Goal: Information Seeking & Learning: Learn about a topic

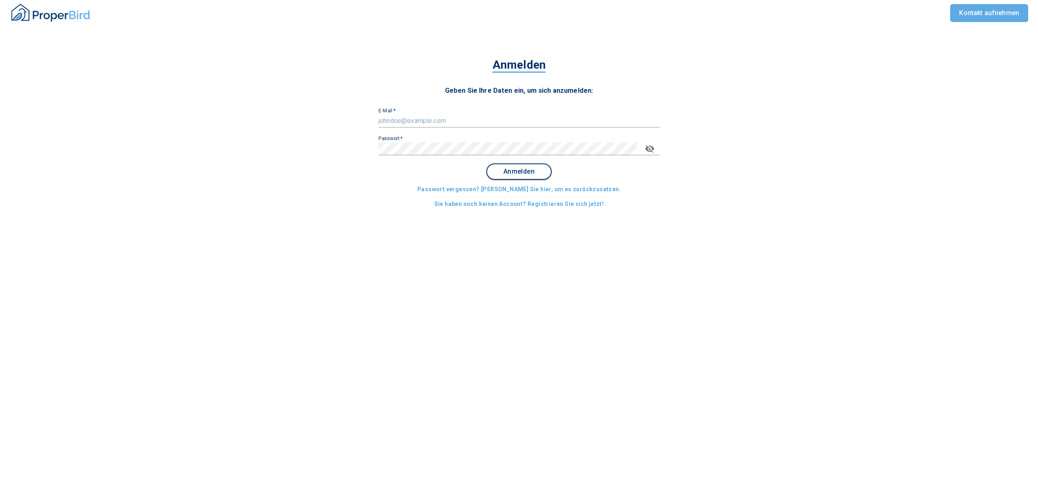
type input "[EMAIL_ADDRESS][DOMAIN_NAME]"
click at [522, 172] on span "Anmelden" at bounding box center [519, 171] width 51 height 7
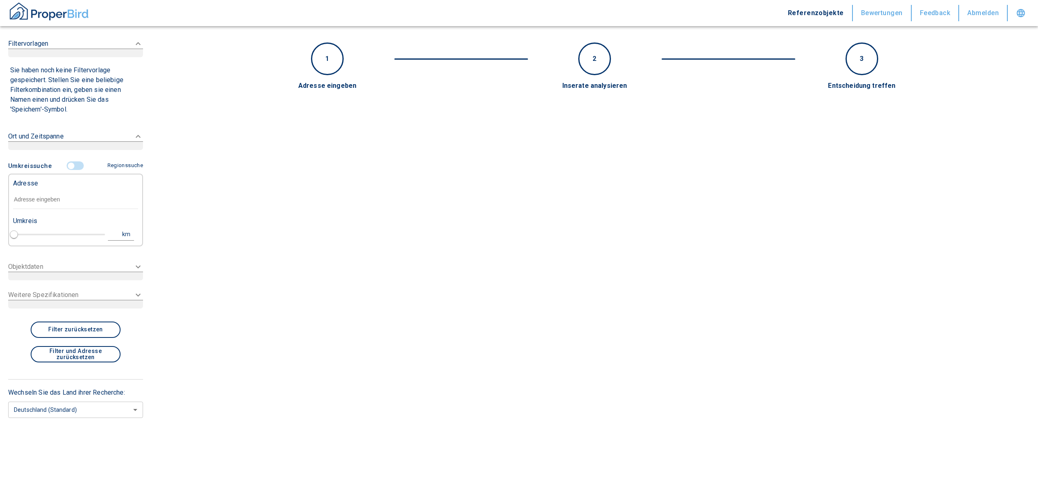
type input "2020"
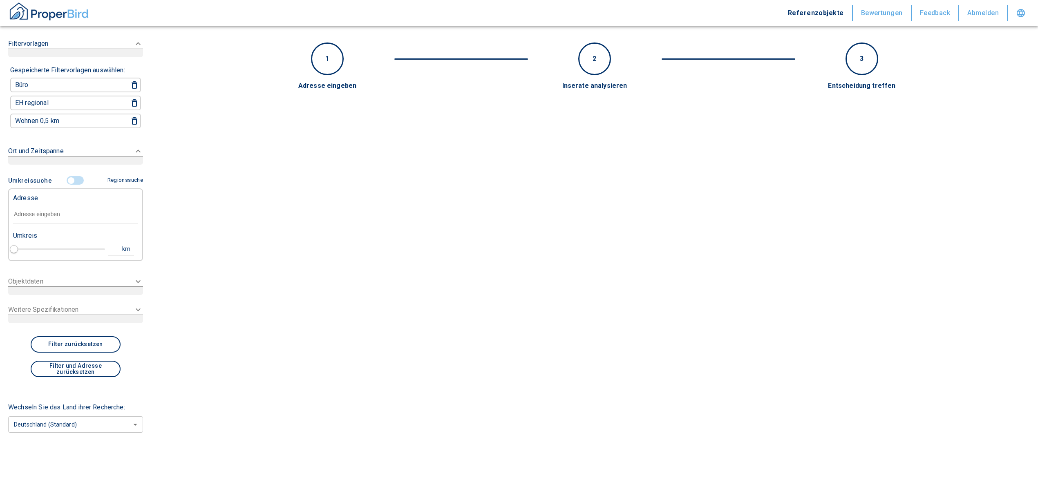
click at [22, 216] on input "text" at bounding box center [75, 214] width 125 height 19
click at [30, 203] on div "Adresse" at bounding box center [75, 197] width 125 height 16
click at [30, 215] on input "text" at bounding box center [75, 214] width 125 height 19
paste input "[GEOGRAPHIC_DATA] | [PERSON_NAME][GEOGRAPHIC_DATA]"
click at [74, 217] on input "[GEOGRAPHIC_DATA] | [PERSON_NAME][GEOGRAPHIC_DATA]" at bounding box center [75, 214] width 125 height 19
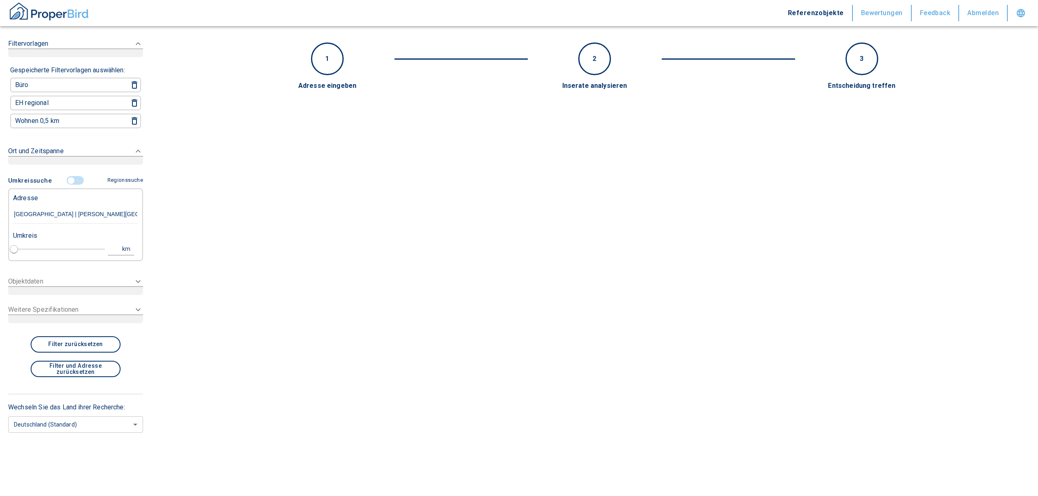
drag, startPoint x: 106, startPoint y: 210, endPoint x: -13, endPoint y: 206, distance: 119.4
click at [0, 206] on html "Referenzobjekte Bewertungen Feedback Abmelden Filtervorlagen Gespeicherte Filte…" at bounding box center [519, 248] width 1038 height 496
drag, startPoint x: 116, startPoint y: 210, endPoint x: 7, endPoint y: 212, distance: 109.5
click at [7, 212] on div "Filtervorlagen Gespeicherte Filtervorlagen auswählen: Büro EH regional Wohnen 0…" at bounding box center [75, 248] width 151 height 496
paste input "text"
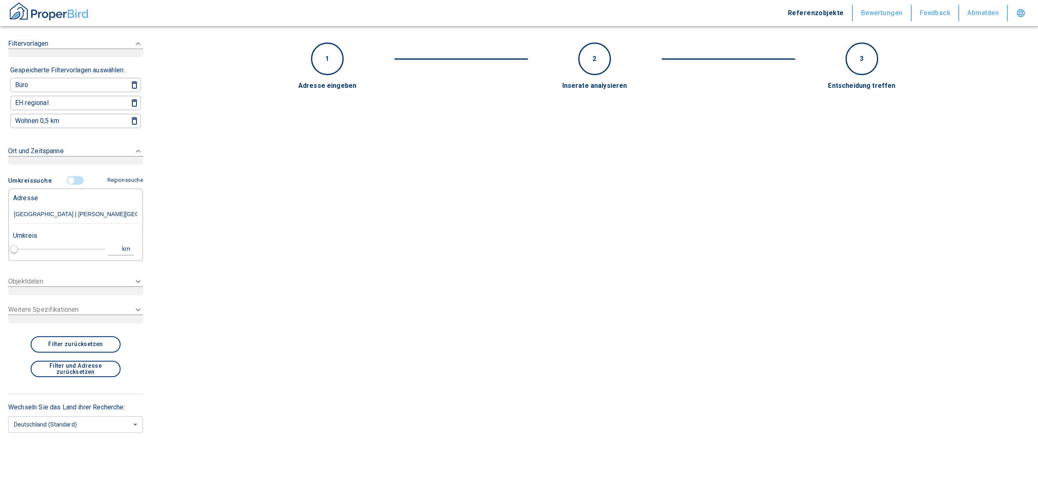
click at [49, 211] on input "[GEOGRAPHIC_DATA] | [PERSON_NAME][GEOGRAPHIC_DATA]" at bounding box center [75, 214] width 125 height 19
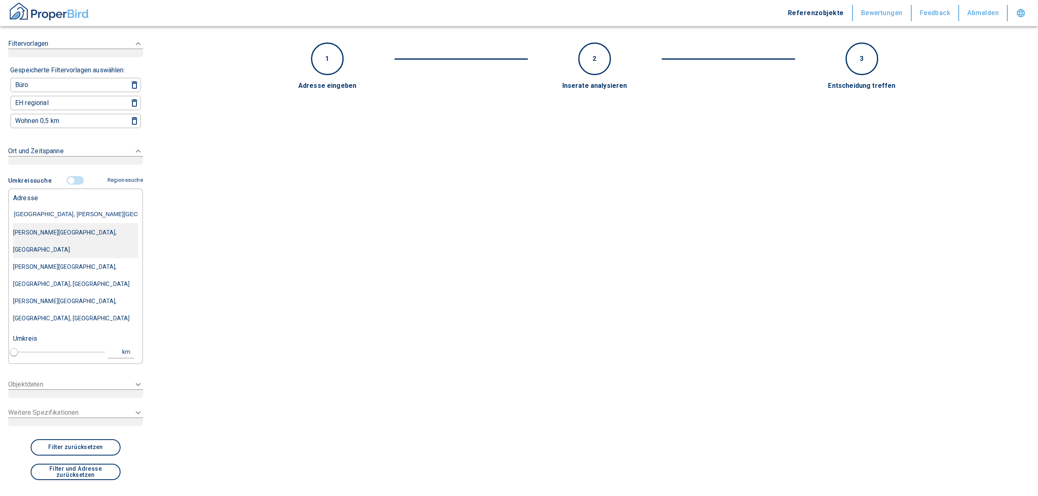
click at [82, 231] on div "[PERSON_NAME][GEOGRAPHIC_DATA], [GEOGRAPHIC_DATA]" at bounding box center [75, 241] width 125 height 34
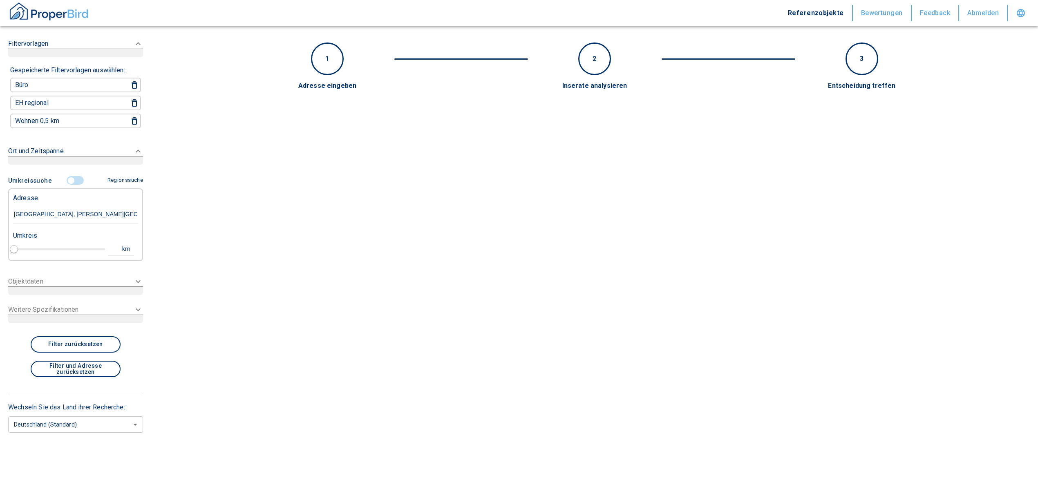
type input "[PERSON_NAME][GEOGRAPHIC_DATA], [GEOGRAPHIC_DATA]"
type input "1"
type input "2020"
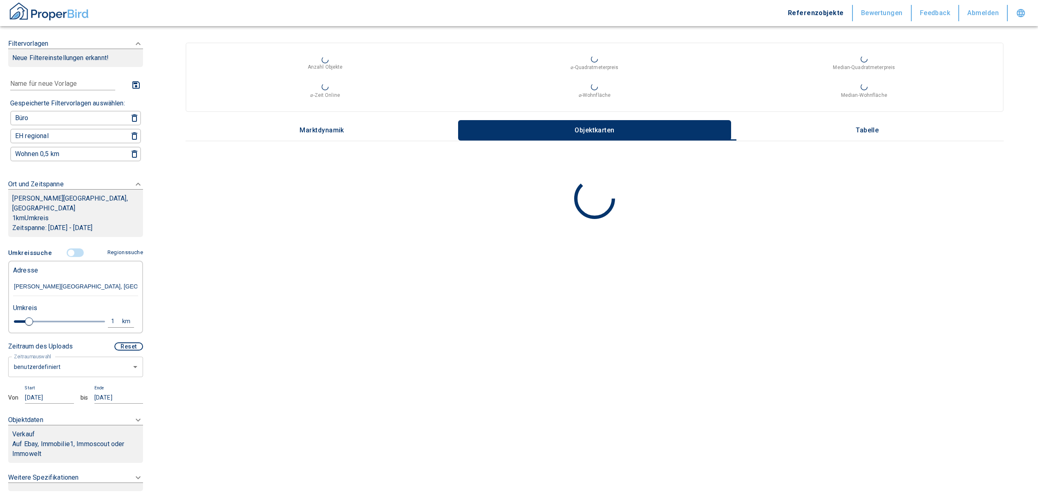
type input "[PERSON_NAME][GEOGRAPHIC_DATA], [GEOGRAPHIC_DATA]"
click at [79, 369] on body "Referenzobjekte Bewertungen Feedback Abmelden Filtervorlagen Neue Filtereinstel…" at bounding box center [519, 248] width 1038 height 496
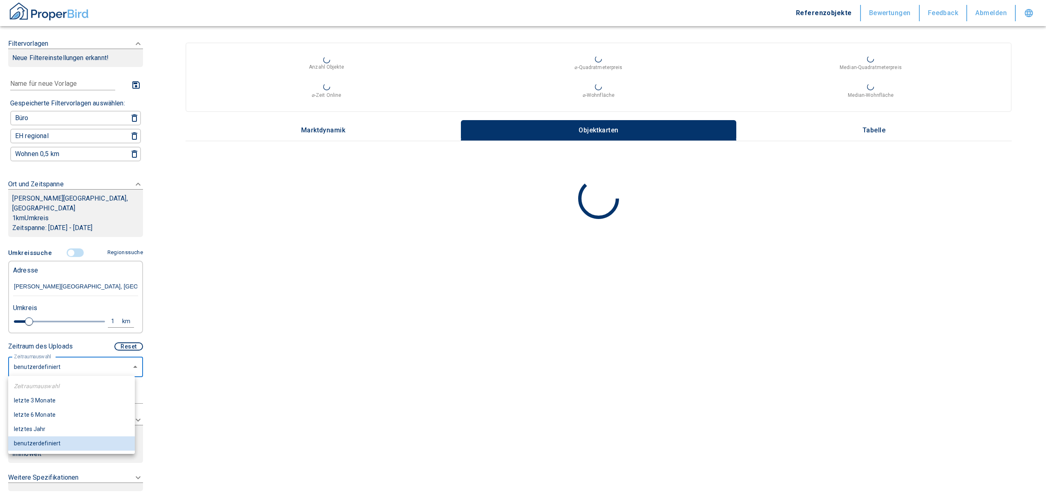
click at [39, 416] on li "letzte 6 Monate" at bounding box center [71, 415] width 127 height 14
type input "2020"
type input "6"
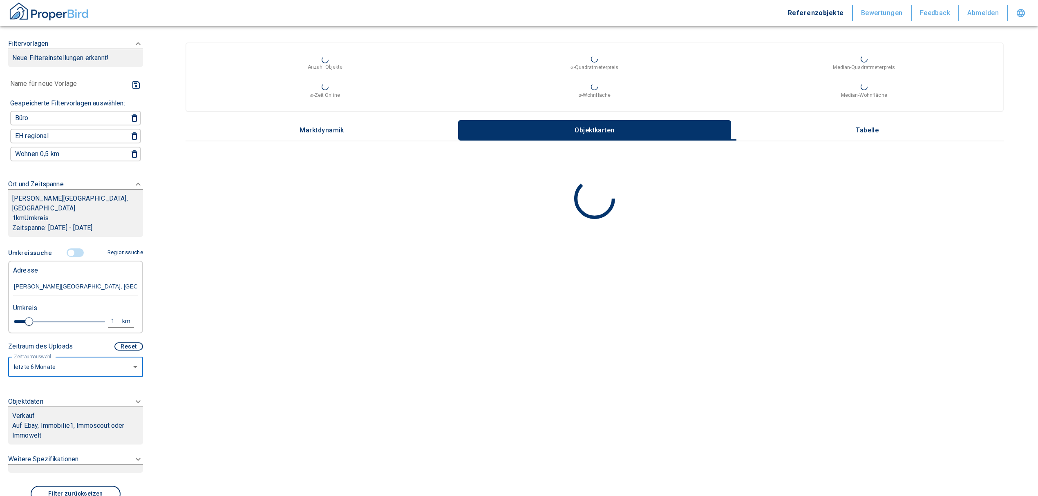
click at [58, 422] on p "Auf Ebay, Immobilie1, Immoscout oder Immowelt" at bounding box center [75, 431] width 127 height 20
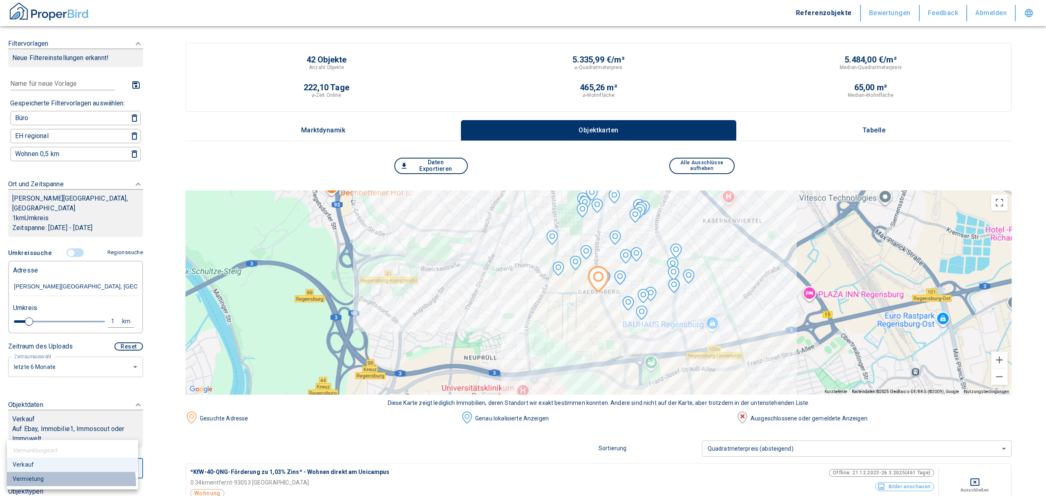
click at [51, 485] on li "Vermietung" at bounding box center [72, 479] width 131 height 14
type input "rent"
type input "2020"
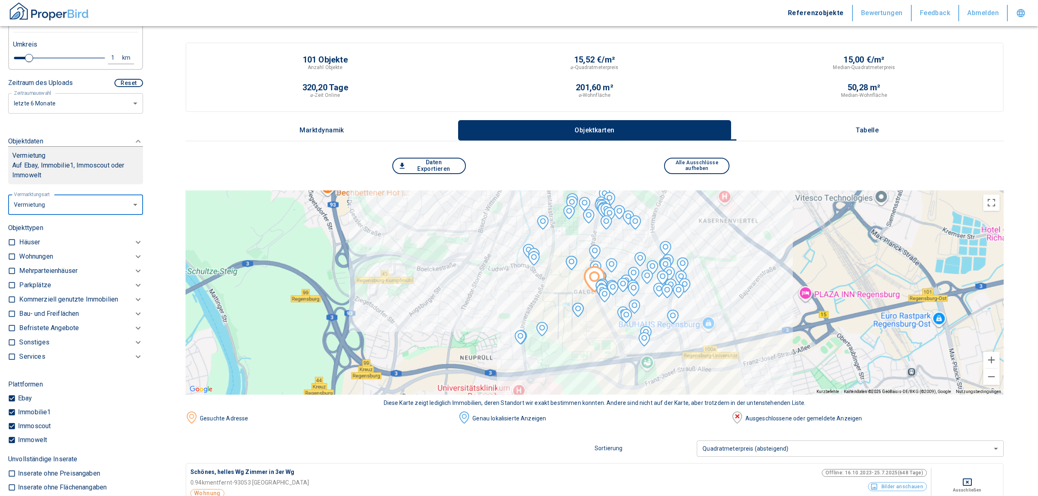
scroll to position [275, 0]
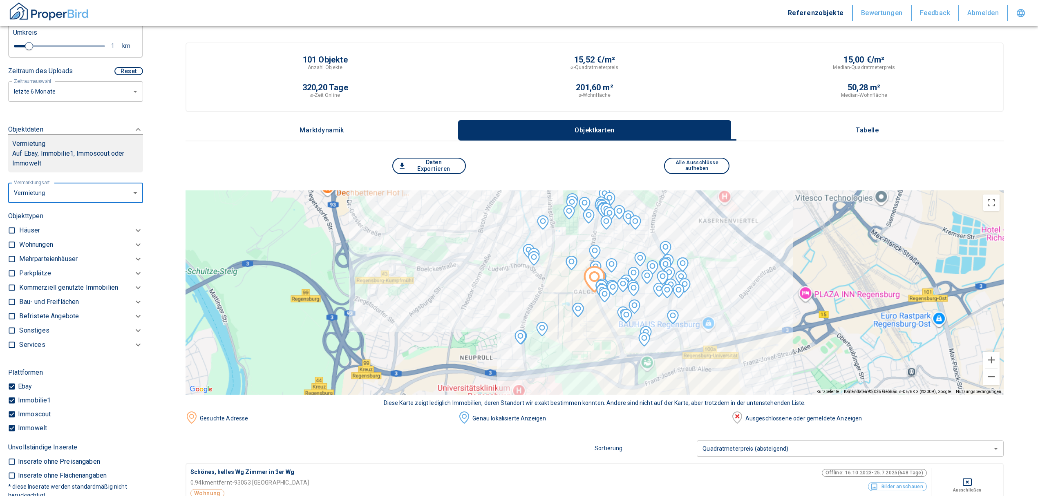
click at [13, 244] on input "checkbox" at bounding box center [12, 245] width 8 height 8
checkbox input "true"
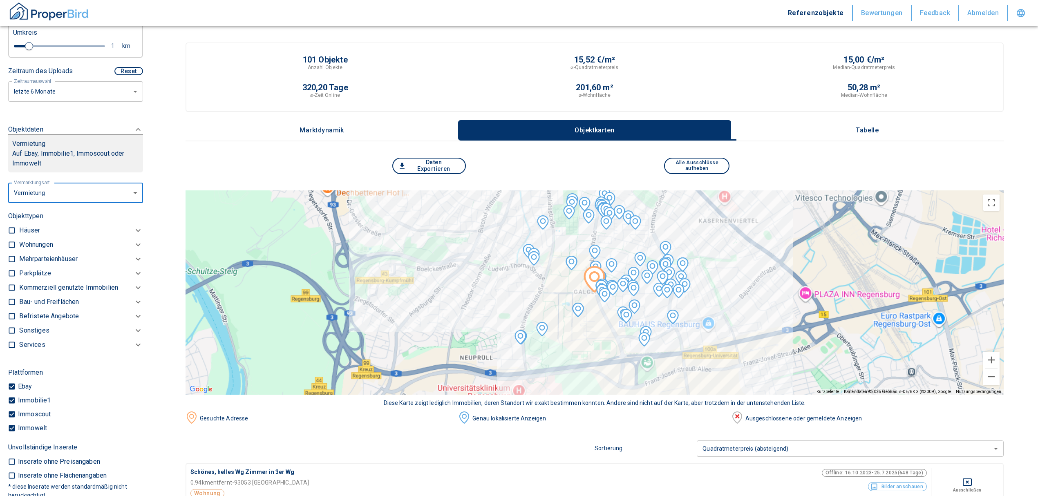
checkbox input "true"
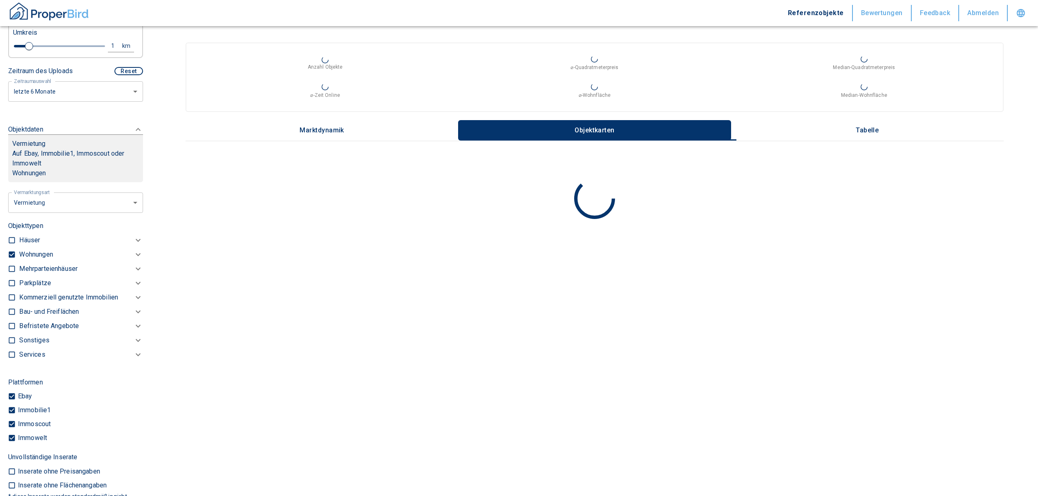
type input "2020"
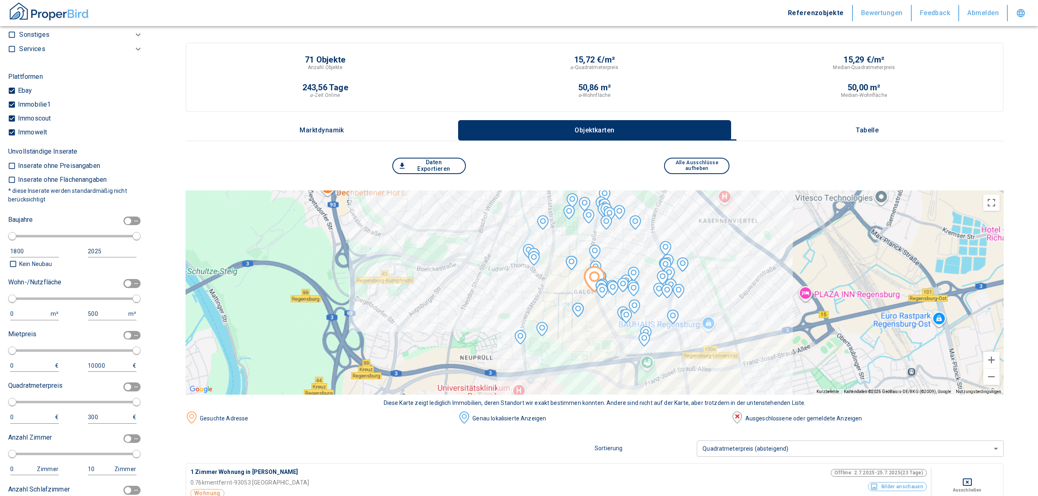
scroll to position [587, 0]
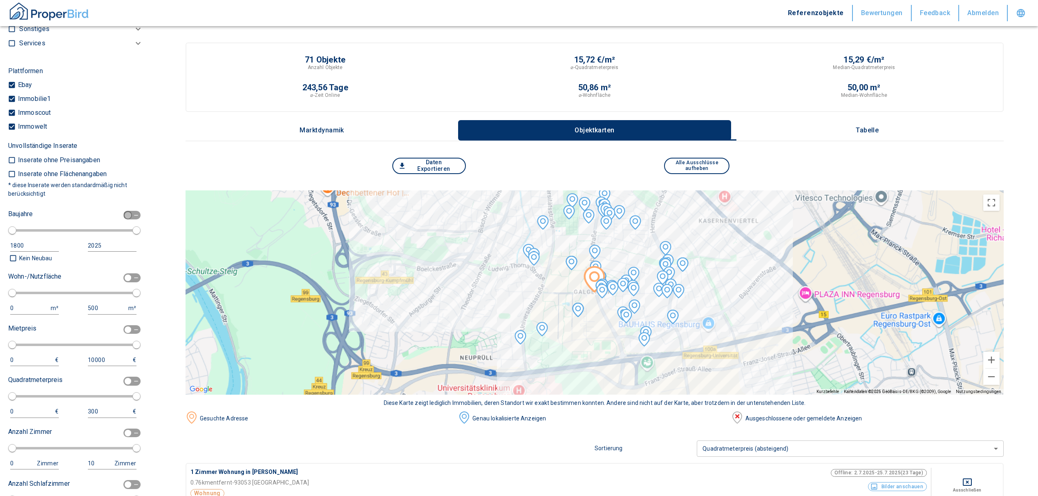
click at [124, 211] on input "checkbox" at bounding box center [128, 215] width 25 height 9
checkbox input "true"
type input "1970"
type input "2010"
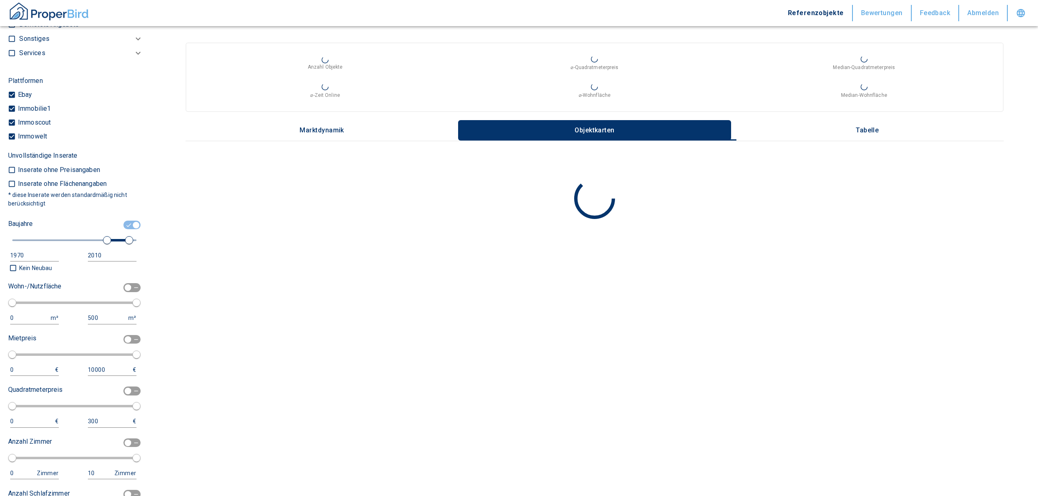
click at [37, 250] on div "1970" at bounding box center [26, 255] width 32 height 10
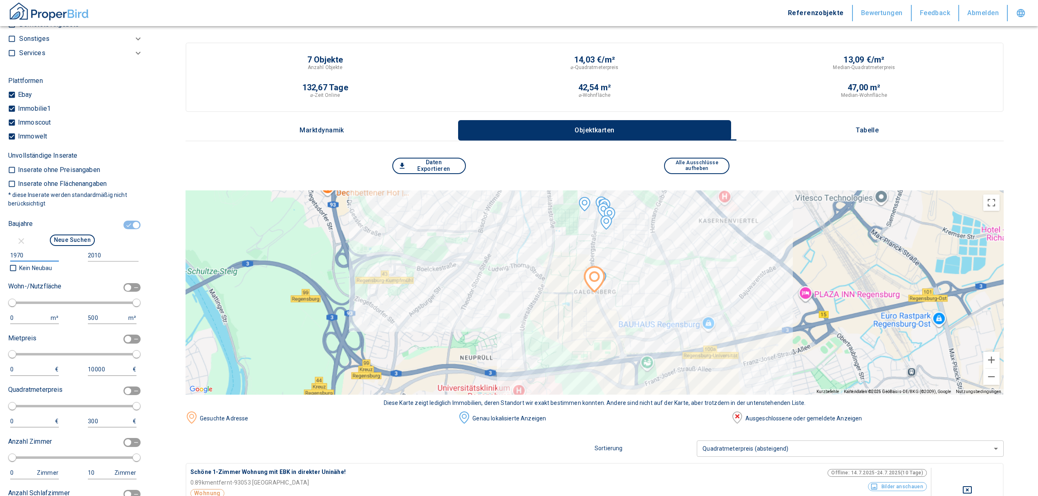
drag, startPoint x: 31, startPoint y: 250, endPoint x: -51, endPoint y: 256, distance: 82.7
type input "2022"
click at [100, 252] on input "2010" at bounding box center [111, 256] width 47 height 12
type input "2030"
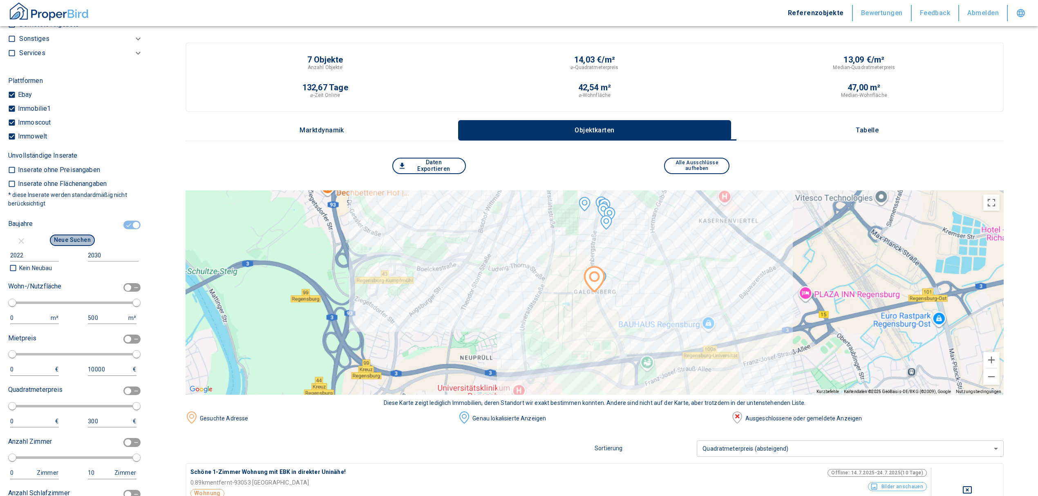
click at [64, 240] on button "Neue Suchen" at bounding box center [72, 240] width 45 height 11
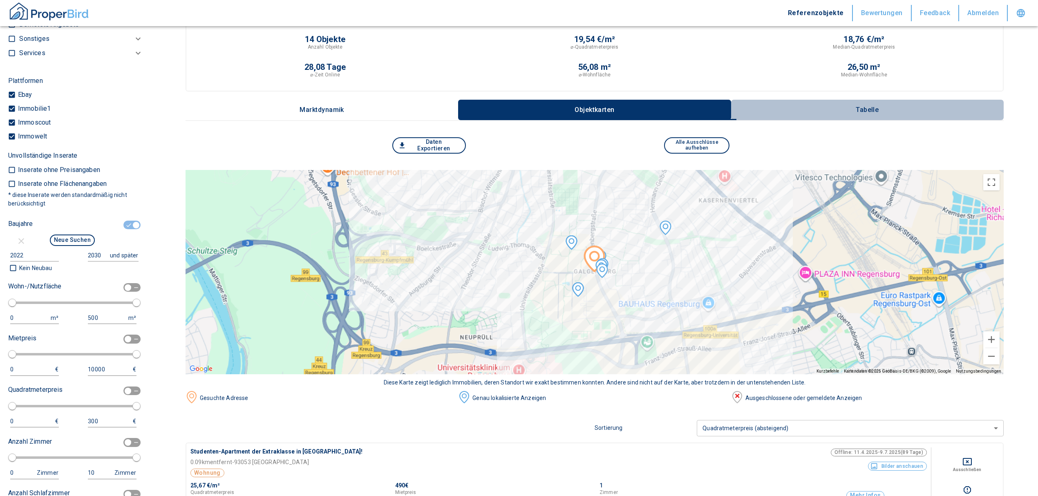
click at [876, 110] on p "Tabelle" at bounding box center [867, 109] width 41 height 7
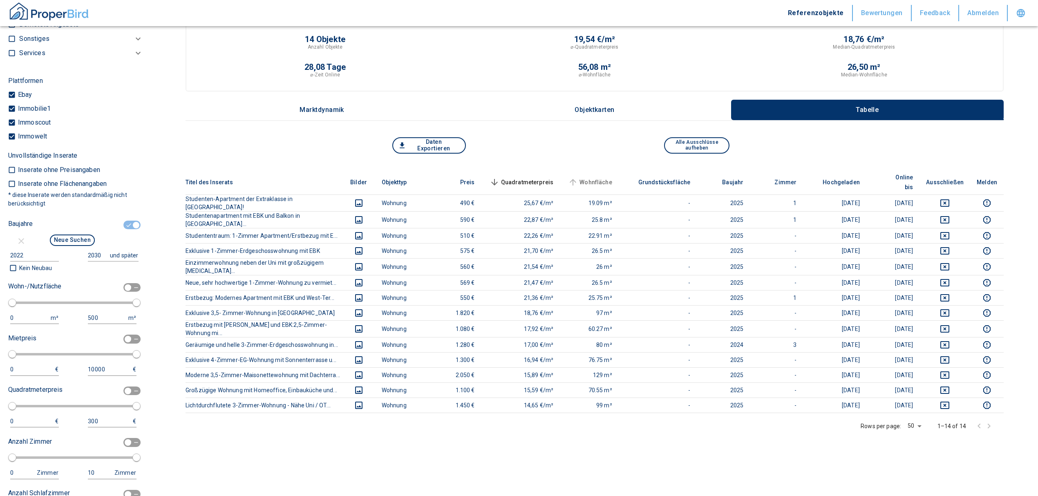
click at [609, 177] on span "Wohnfläche" at bounding box center [589, 182] width 46 height 10
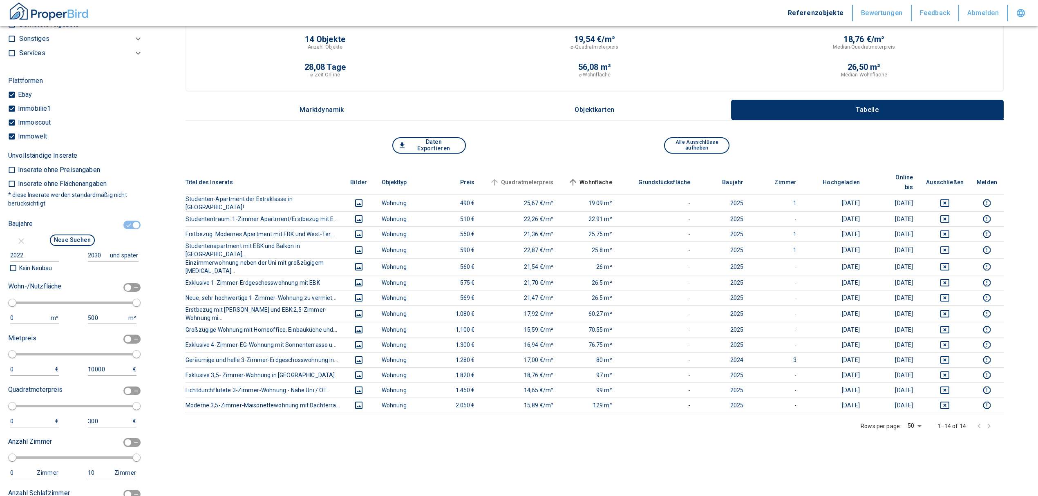
click at [538, 177] on span "Quadratmeterpreis" at bounding box center [521, 182] width 66 height 10
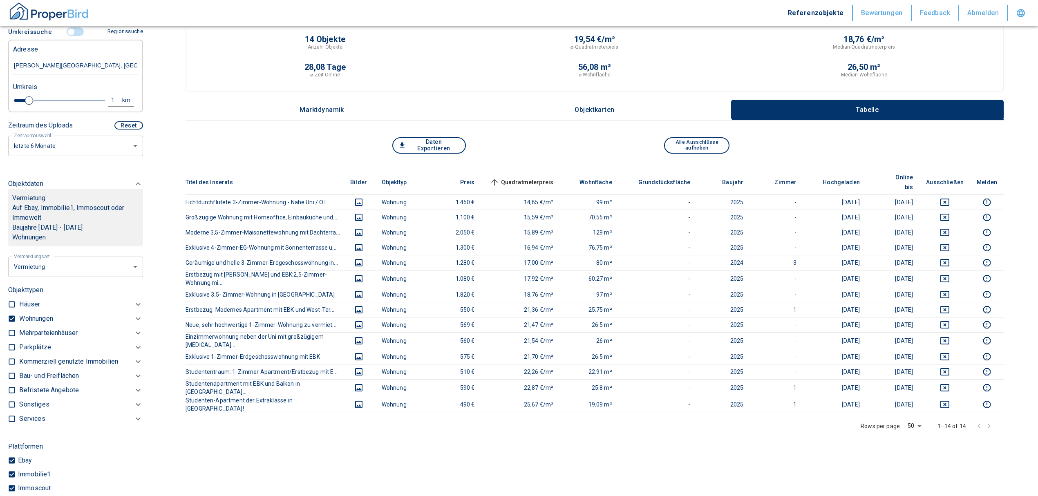
scroll to position [212, 0]
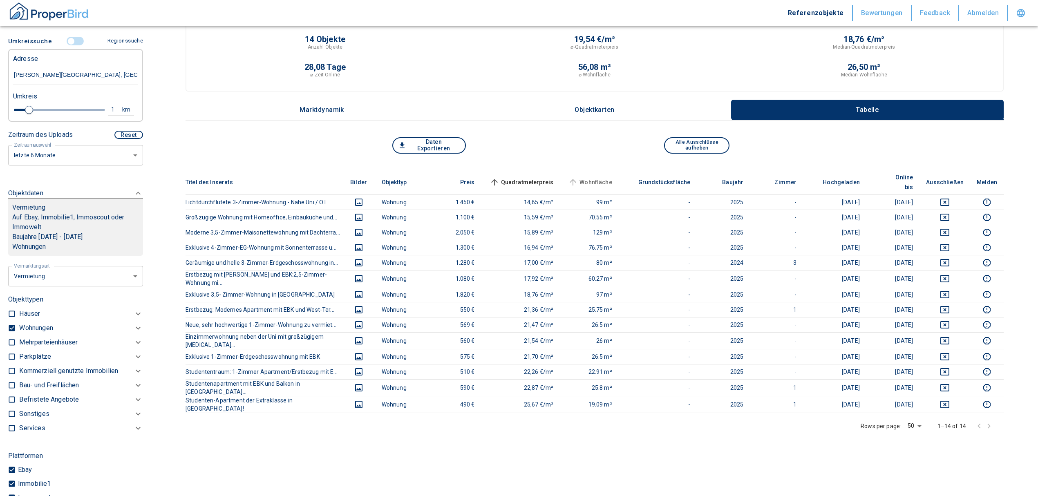
click at [597, 177] on span "Wohnfläche" at bounding box center [589, 182] width 46 height 10
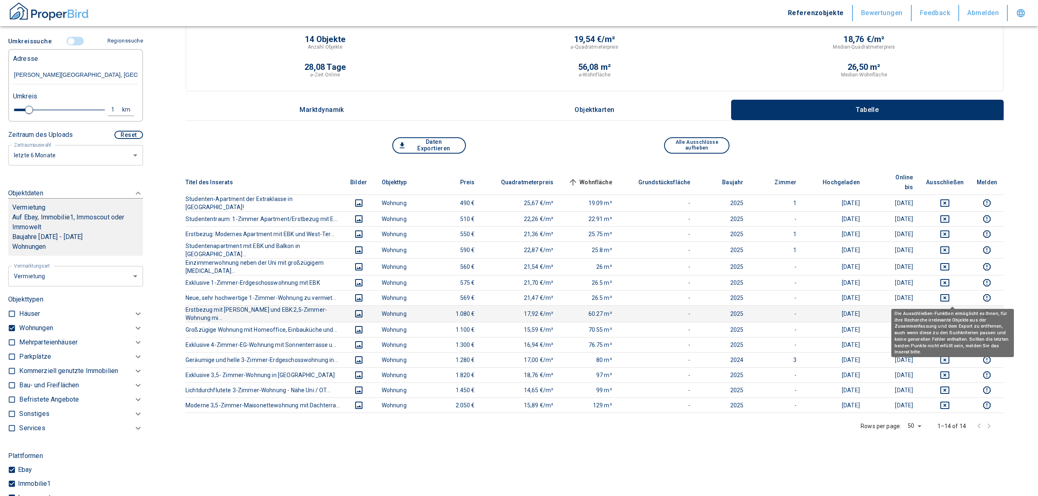
click at [949, 310] on icon "deselect this listing" at bounding box center [944, 313] width 9 height 7
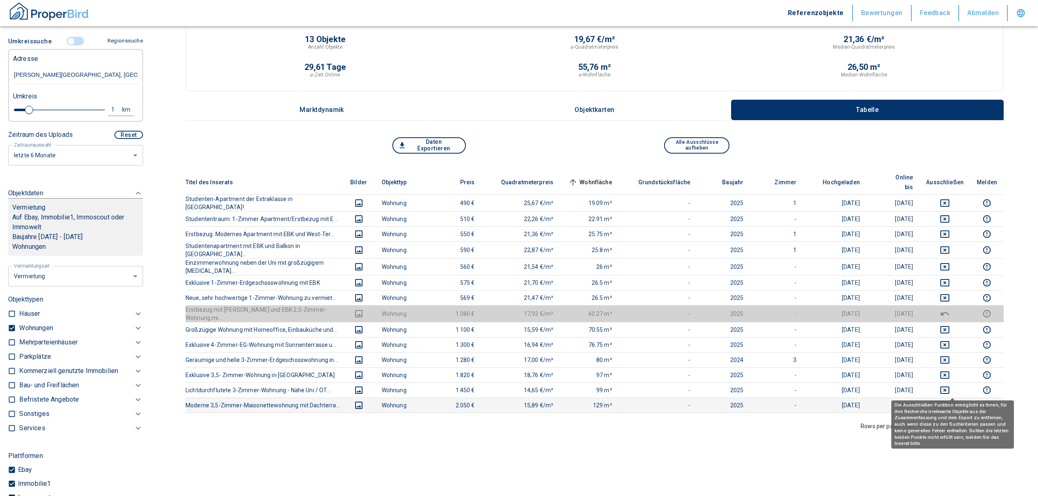
drag, startPoint x: 950, startPoint y: 391, endPoint x: 952, endPoint y: 384, distance: 7.1
click at [950, 400] on icon "deselect this listing" at bounding box center [945, 405] width 10 height 10
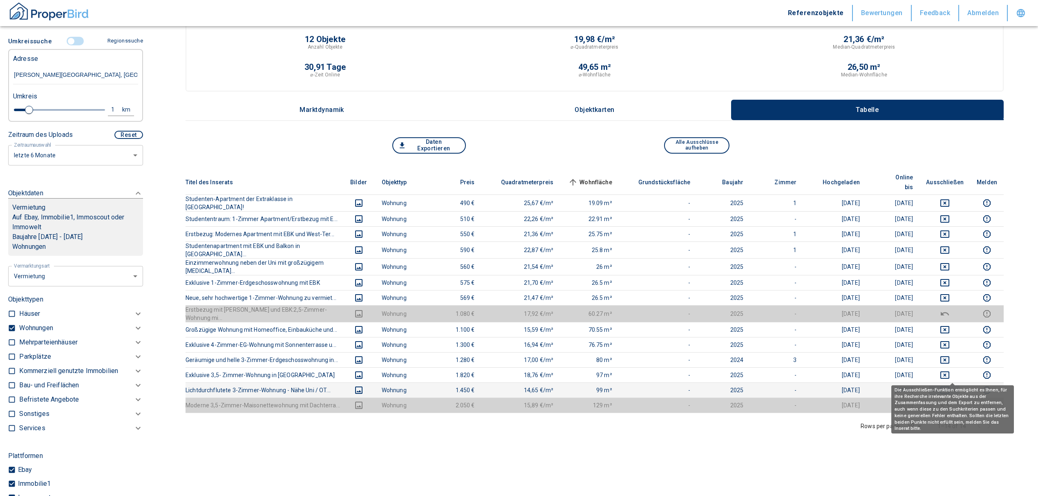
click at [950, 385] on icon "deselect this listing" at bounding box center [945, 390] width 10 height 10
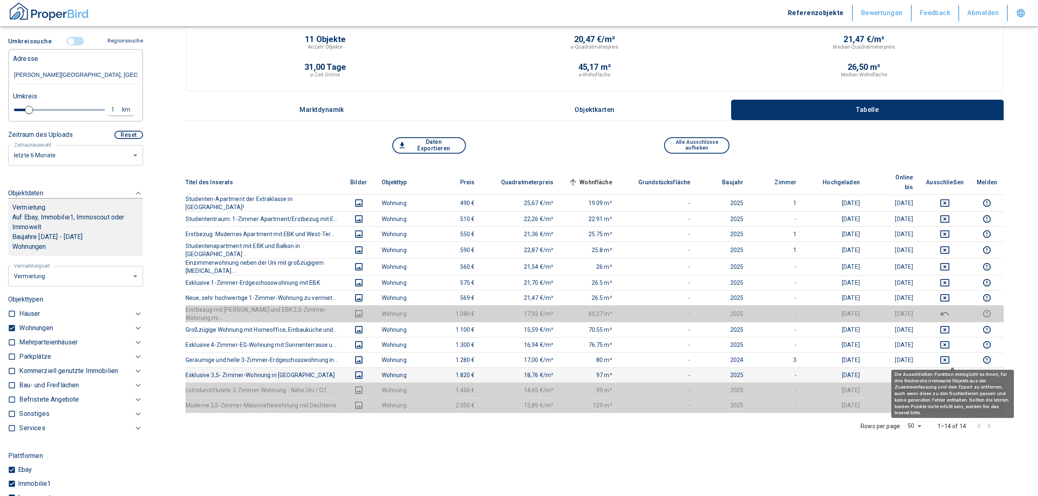
click at [950, 370] on icon "deselect this listing" at bounding box center [945, 375] width 10 height 10
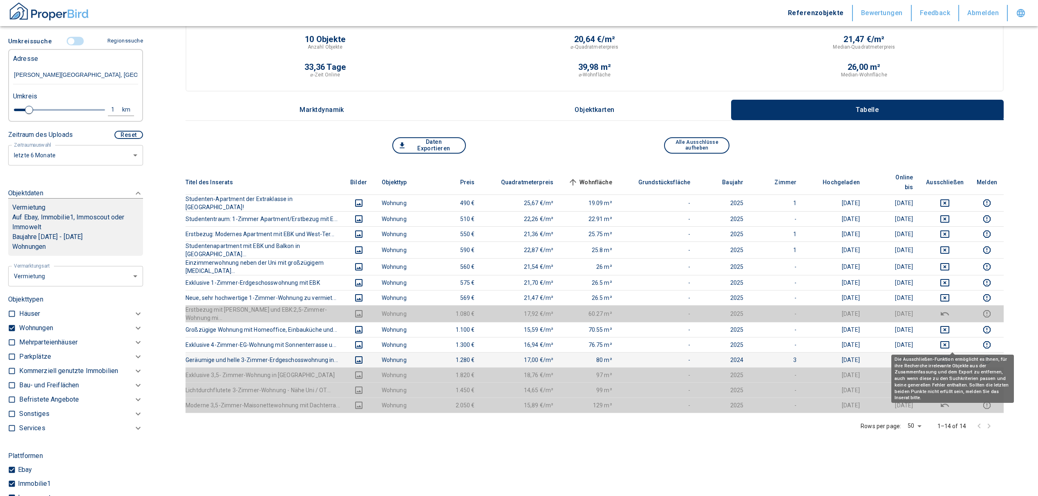
click at [950, 355] on icon "deselect this listing" at bounding box center [945, 360] width 10 height 10
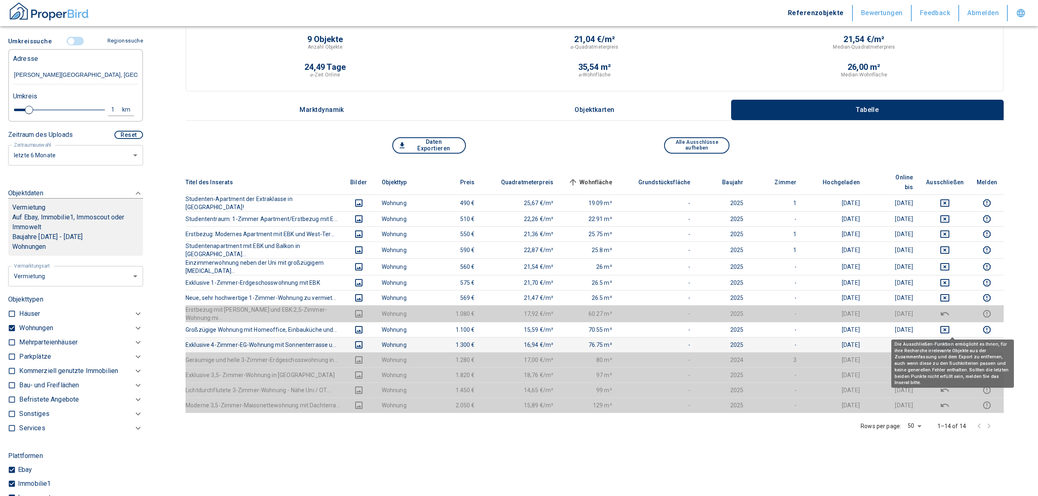
click at [950, 340] on icon "deselect this listing" at bounding box center [945, 345] width 10 height 10
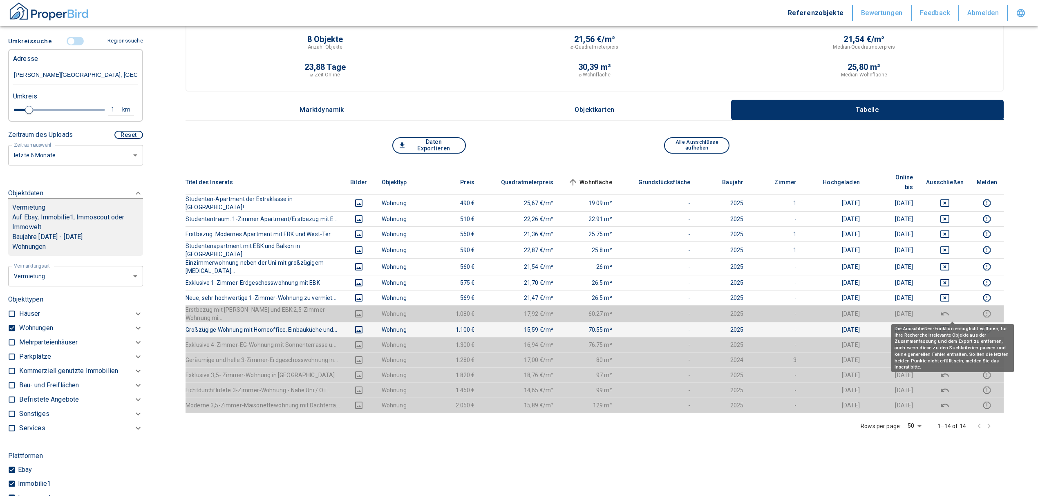
click at [950, 325] on icon "deselect this listing" at bounding box center [945, 330] width 10 height 10
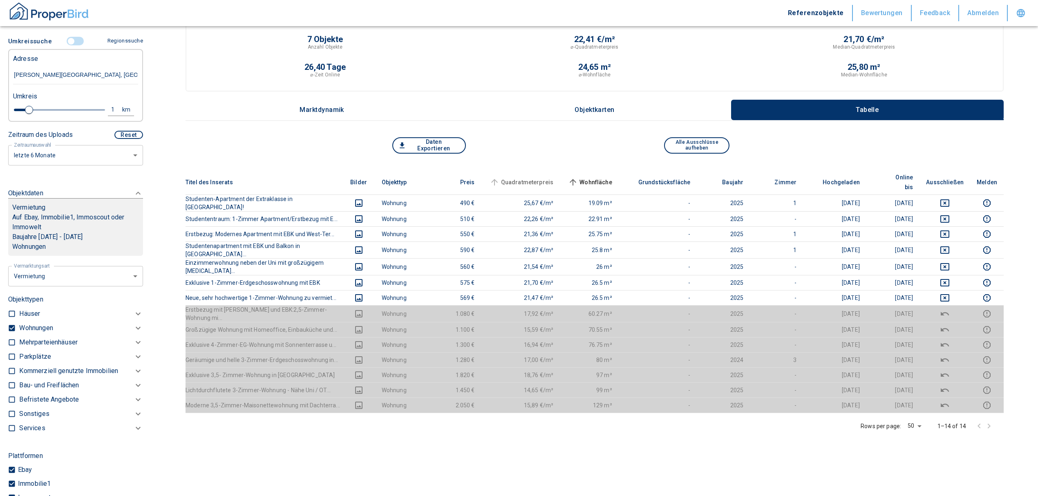
click at [538, 179] on span "Quadratmeterpreis" at bounding box center [521, 182] width 66 height 10
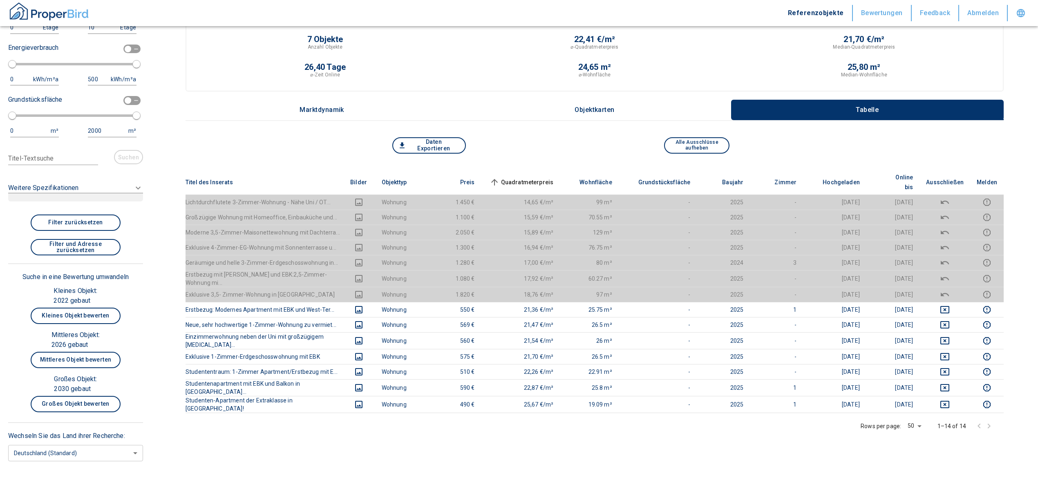
scroll to position [1111, 0]
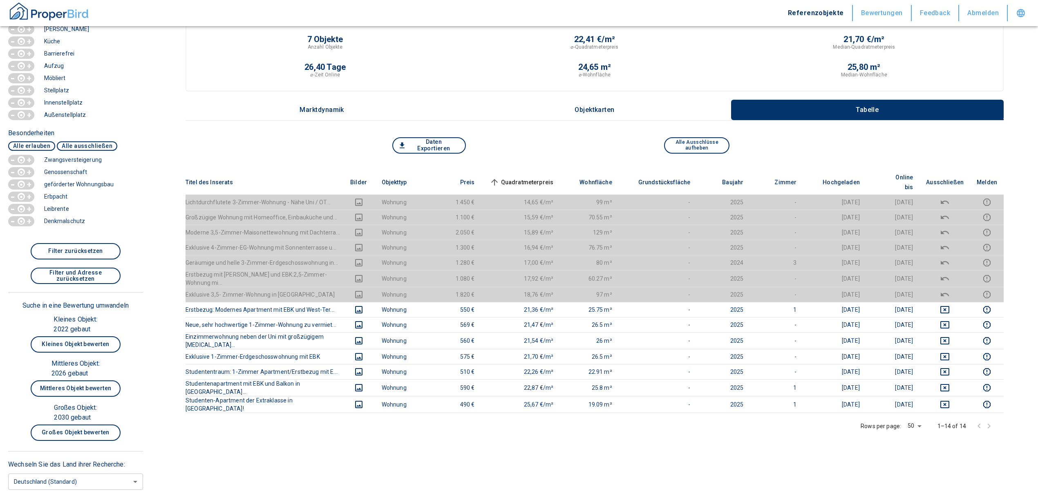
scroll to position [1372, 0]
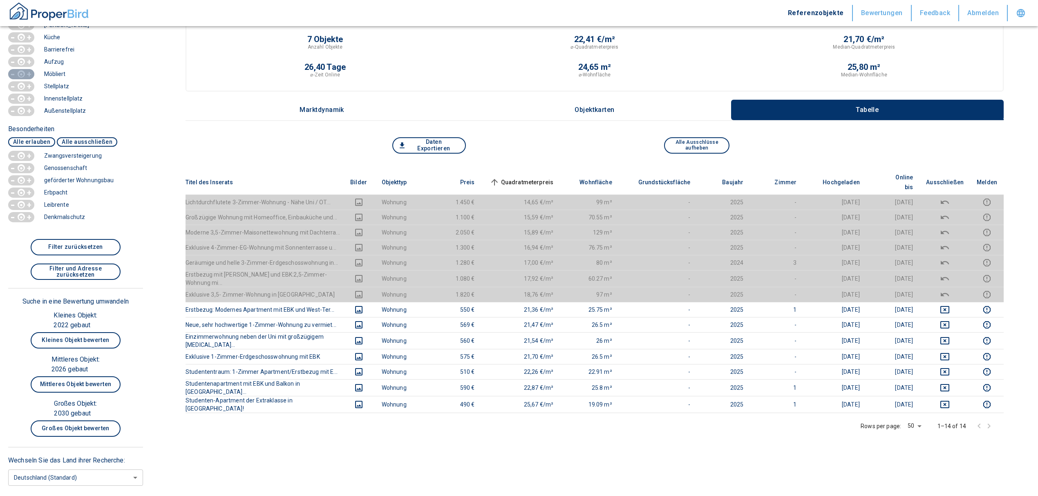
click at [25, 78] on div "+" at bounding box center [29, 73] width 8 height 7
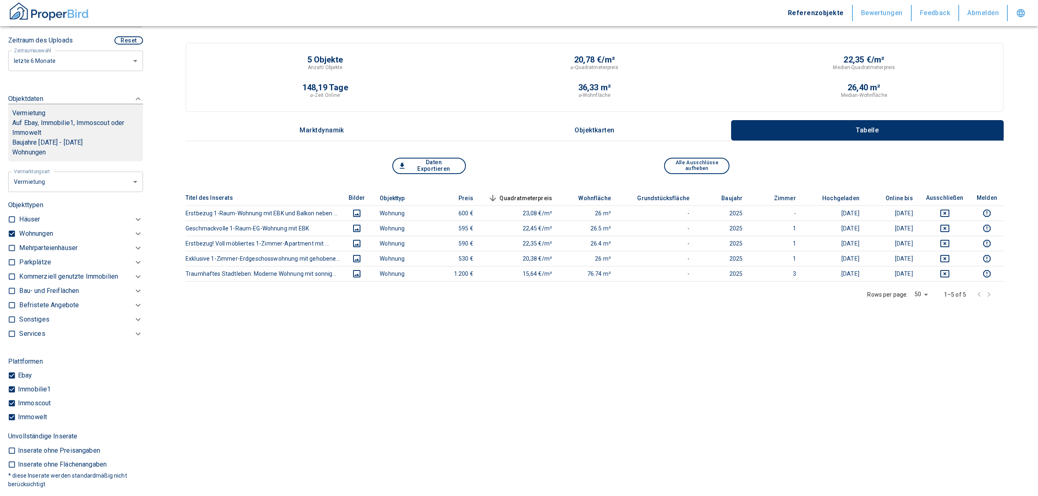
scroll to position [88, 0]
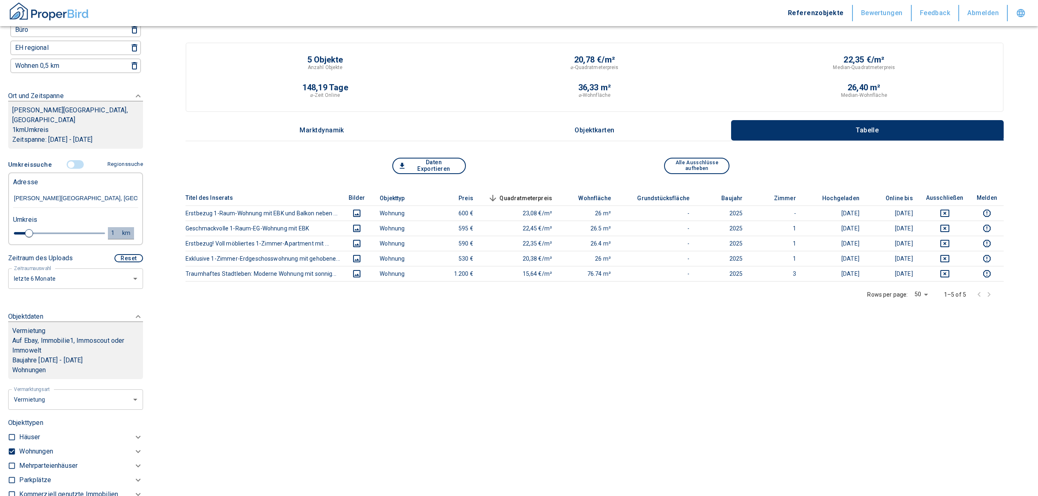
click at [110, 229] on div "1" at bounding box center [117, 233] width 15 height 10
click at [44, 226] on input "1" at bounding box center [49, 232] width 23 height 13
click at [107, 228] on button "Neue Suchen" at bounding box center [109, 232] width 45 height 11
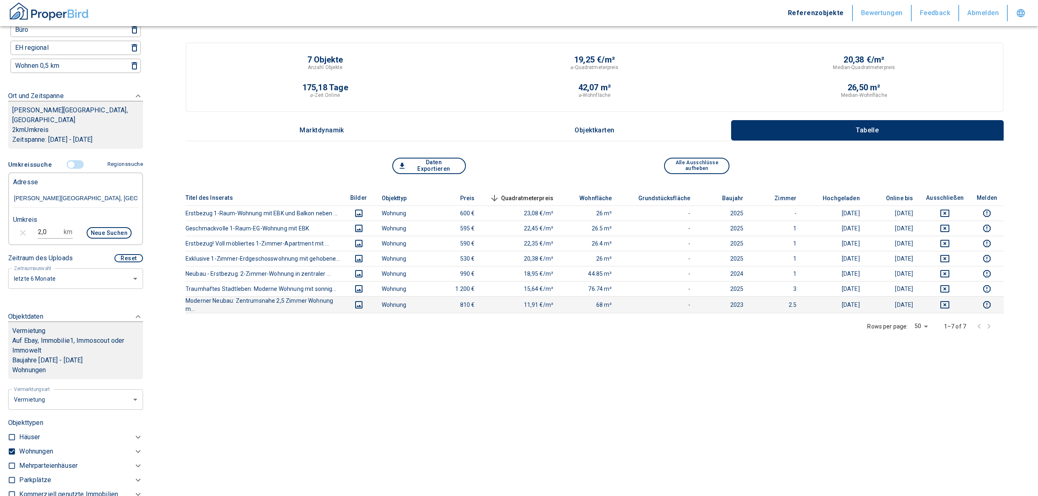
click at [950, 301] on icon "deselect this listing" at bounding box center [945, 305] width 10 height 10
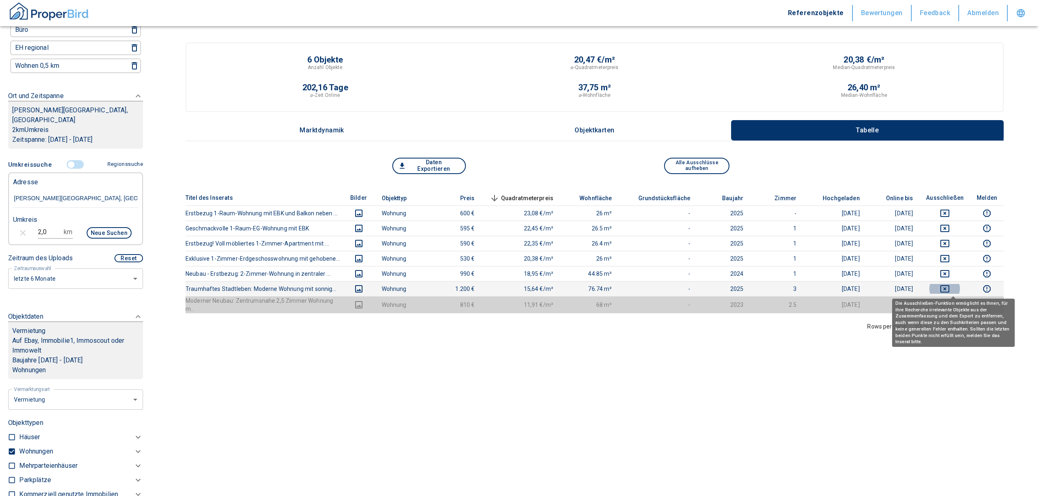
click at [950, 287] on icon "deselect this listing" at bounding box center [945, 289] width 10 height 10
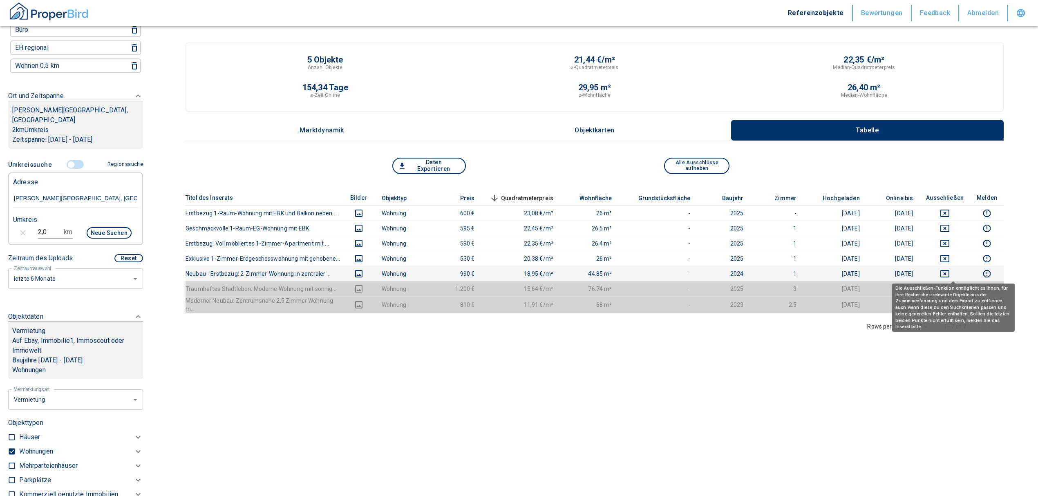
click at [948, 275] on icon "deselect this listing" at bounding box center [945, 274] width 10 height 10
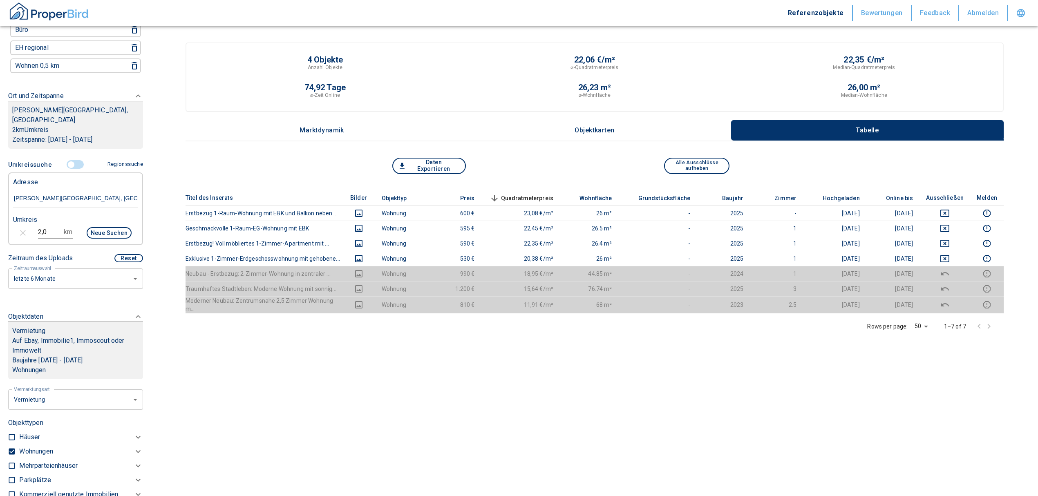
click at [950, 394] on div "Titel des Inserats Bilder Objekttyp Preis Quadratmeterpreis sorted descending W…" at bounding box center [594, 305] width 818 height 231
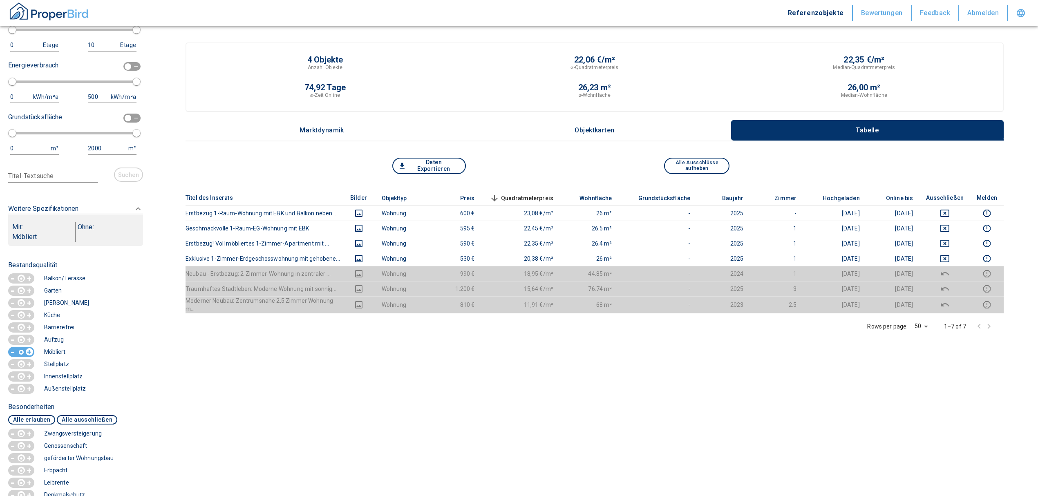
scroll to position [1144, 0]
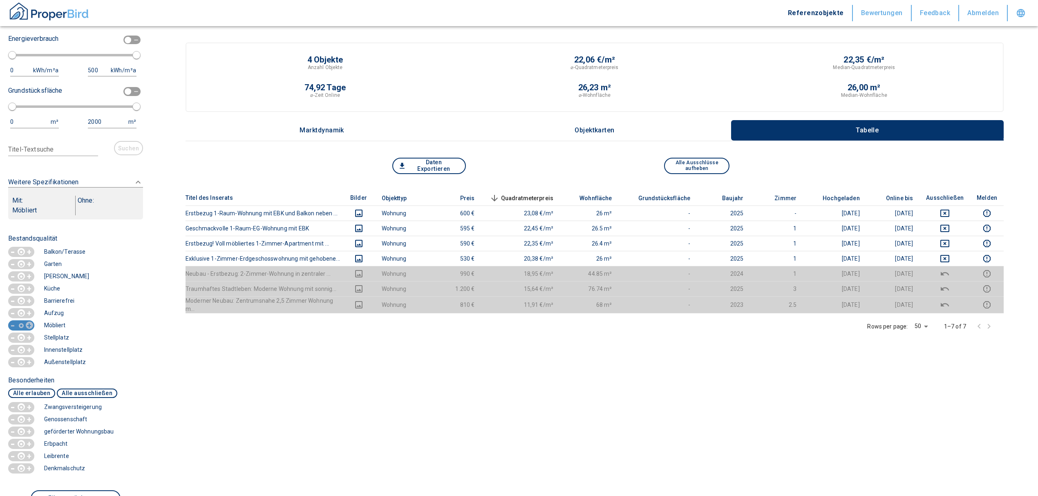
click at [25, 329] on div "+" at bounding box center [29, 325] width 8 height 7
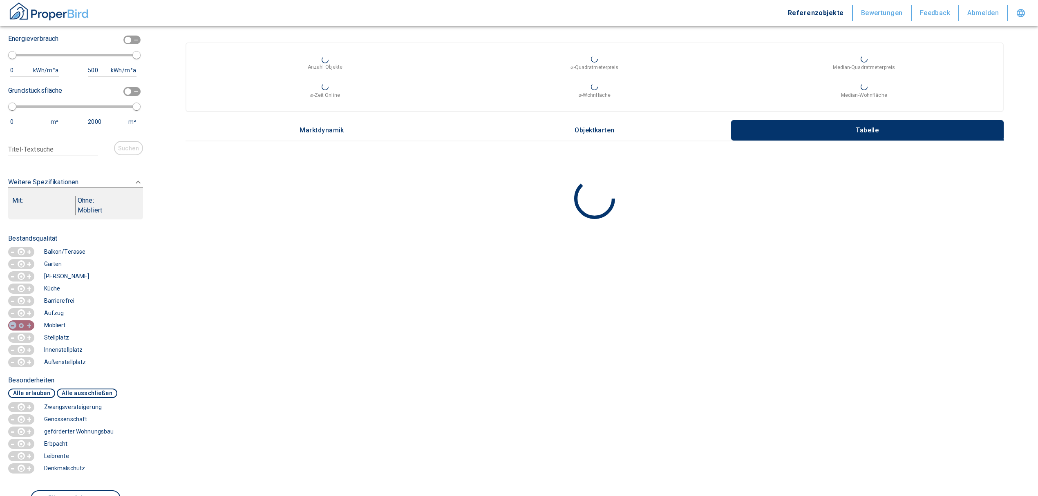
click at [28, 330] on p "+" at bounding box center [29, 326] width 7 height 8
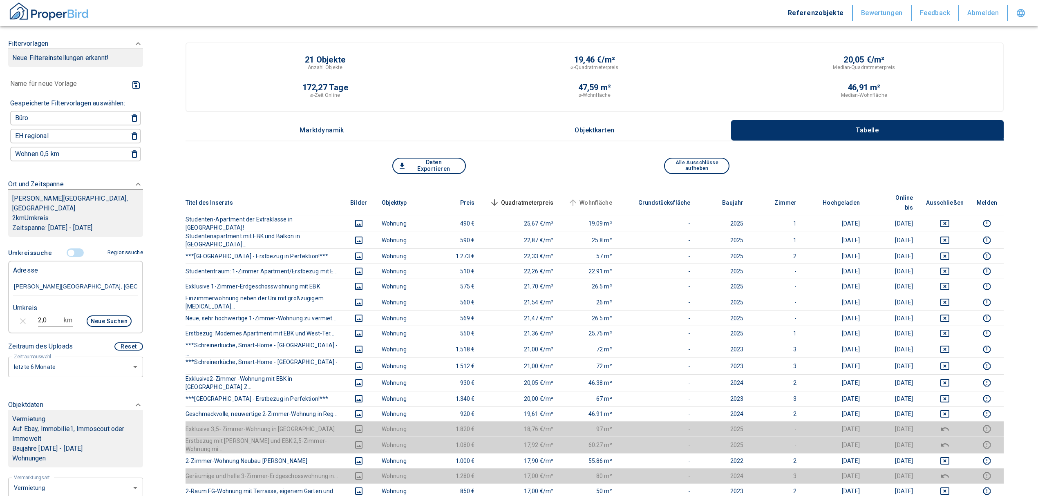
click at [596, 198] on span "Wohnfläche" at bounding box center [589, 203] width 46 height 10
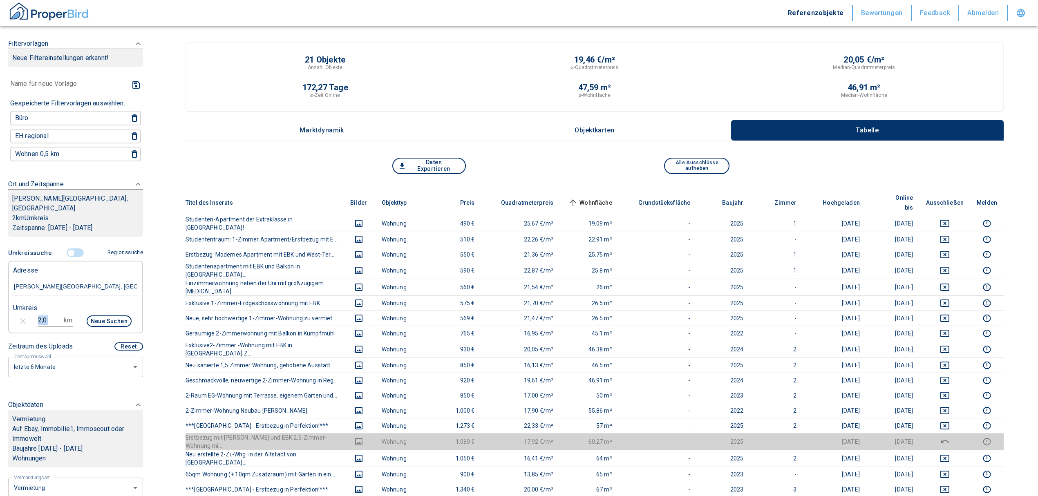
drag, startPoint x: 58, startPoint y: 314, endPoint x: 3, endPoint y: 319, distance: 54.9
click at [3, 319] on div "Filtervorlagen Neue Filtereinstellungen erkannt! Name für neue Vorlage x Gespei…" at bounding box center [75, 248] width 151 height 496
click at [58, 319] on input "2,0" at bounding box center [49, 320] width 23 height 13
type input "2"
type input "1,0"
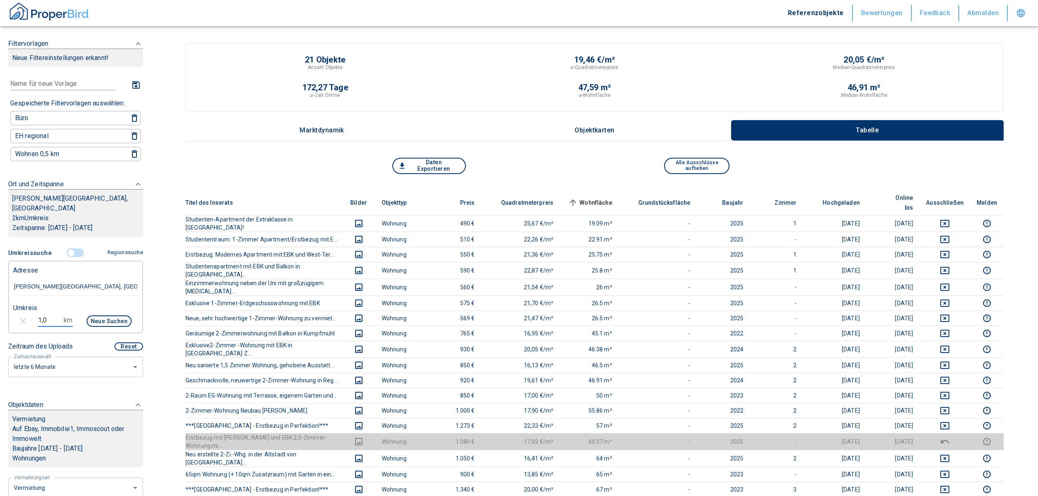
click at [95, 317] on button "Neue Suchen" at bounding box center [109, 320] width 45 height 11
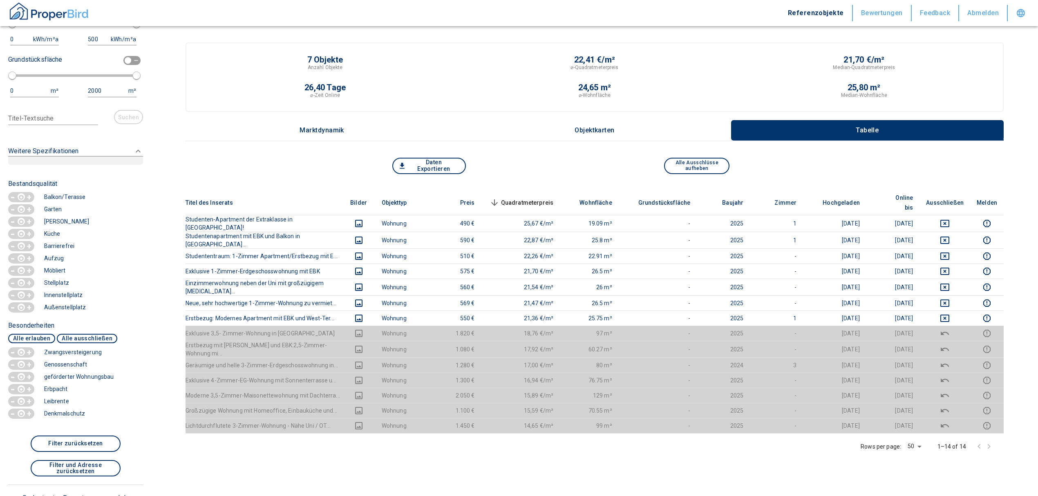
scroll to position [1307, 0]
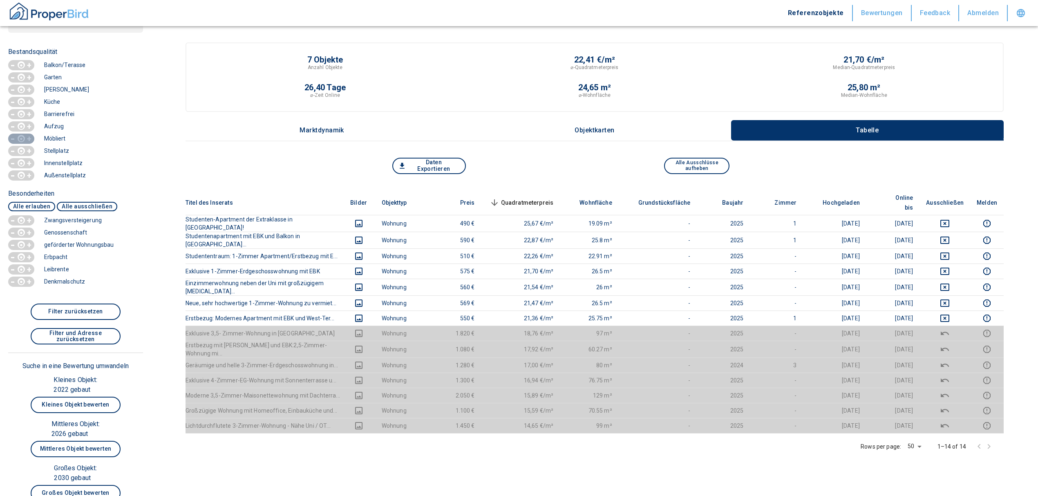
click at [20, 141] on icon "button" at bounding box center [21, 138] width 5 height 5
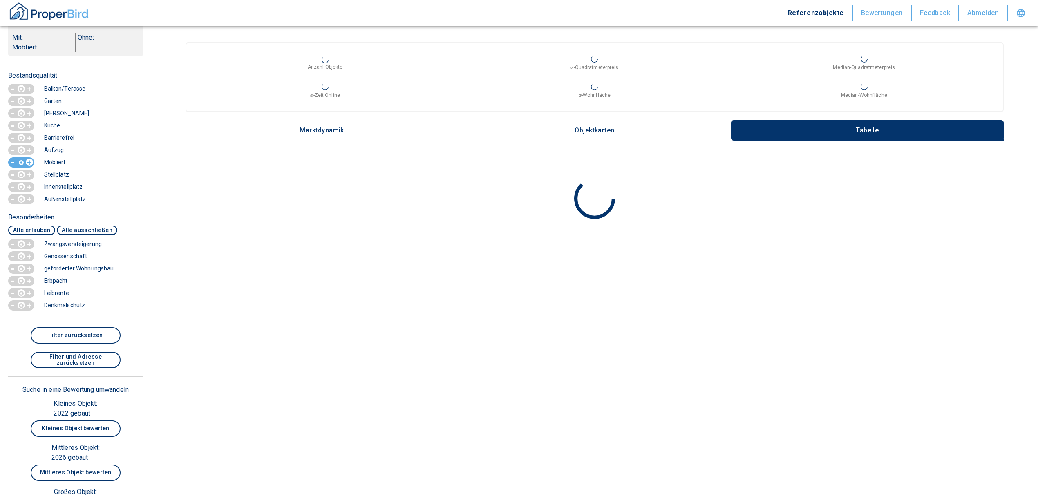
scroll to position [1331, 0]
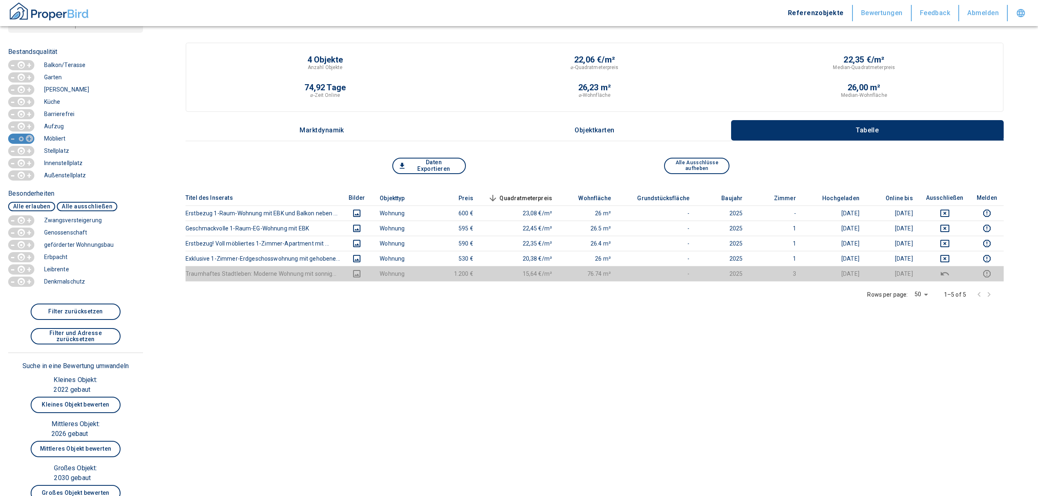
click at [25, 142] on div "button" at bounding box center [21, 139] width 7 height 10
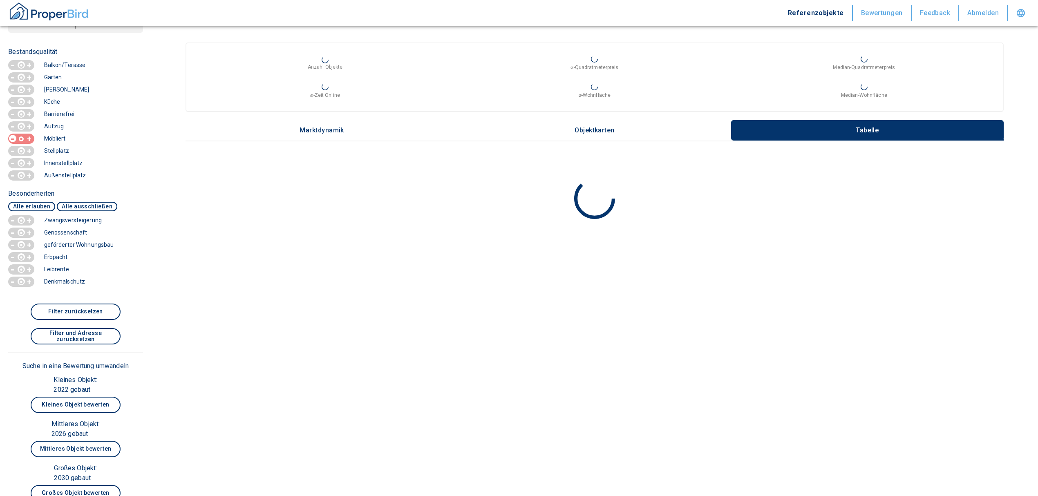
click at [23, 141] on circle "button" at bounding box center [22, 139] width 4 height 4
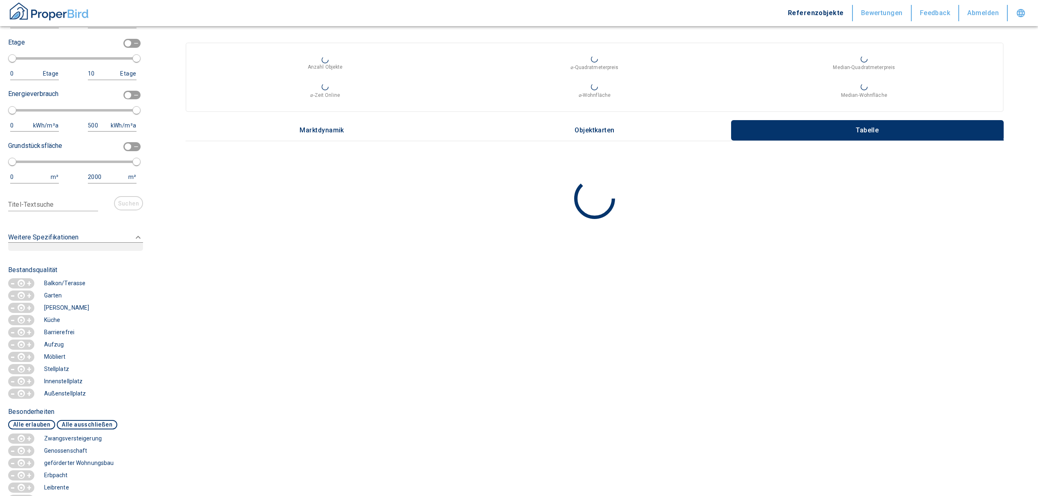
scroll to position [654, 0]
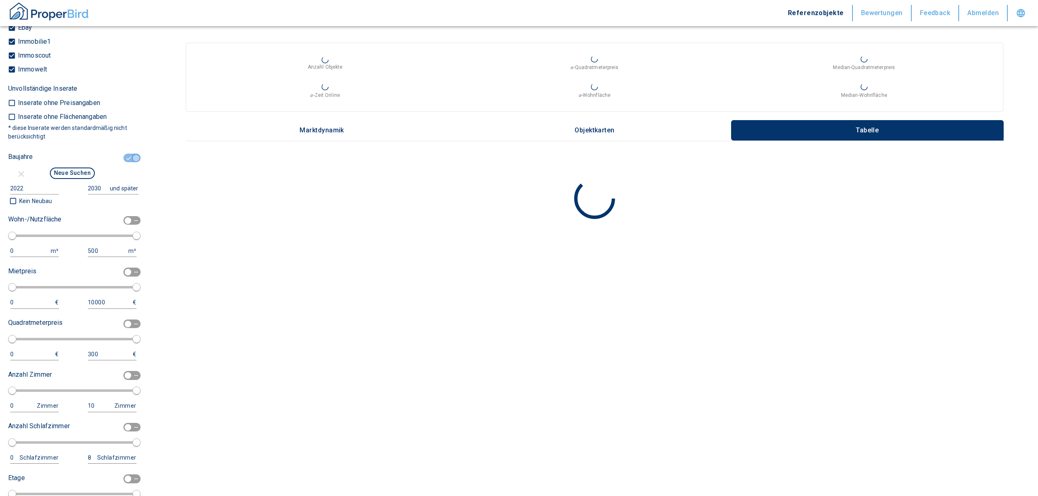
click at [124, 154] on input "checkbox" at bounding box center [136, 158] width 25 height 9
checkbox input "false"
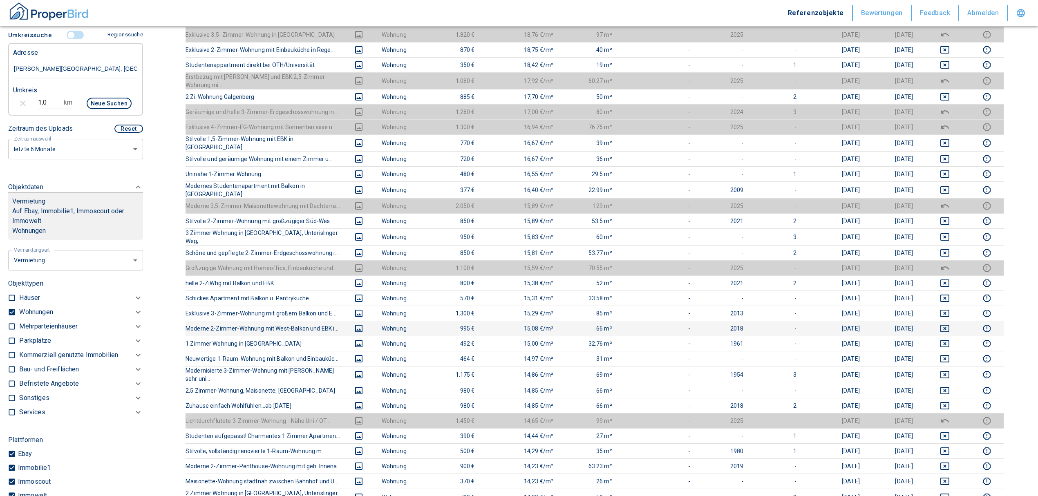
scroll to position [436, 0]
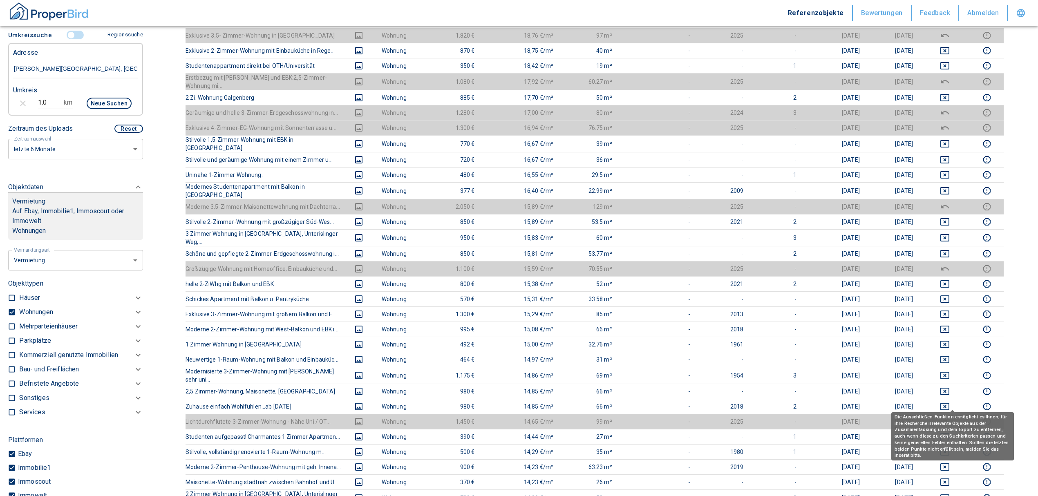
click at [950, 417] on icon "deselect this listing" at bounding box center [945, 422] width 10 height 10
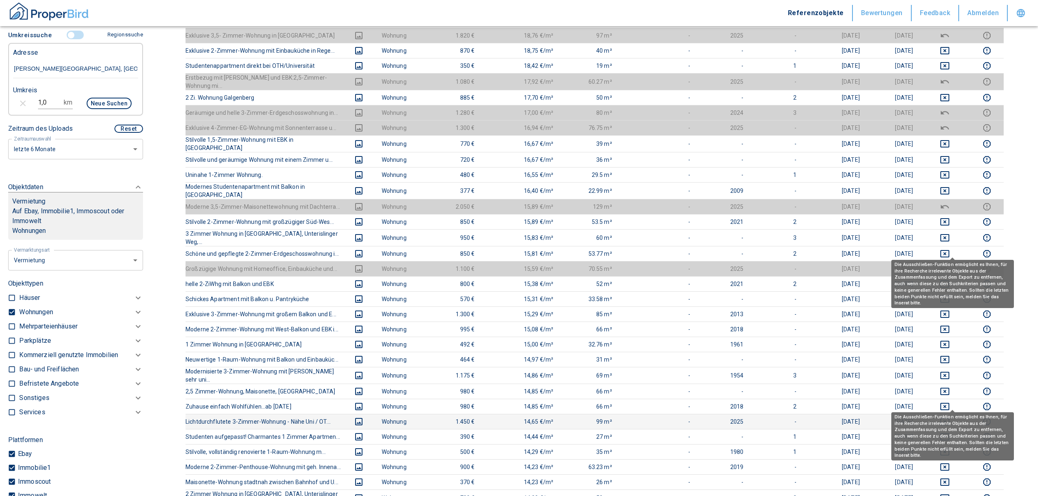
click at [950, 264] on icon "deselect this listing" at bounding box center [945, 269] width 10 height 10
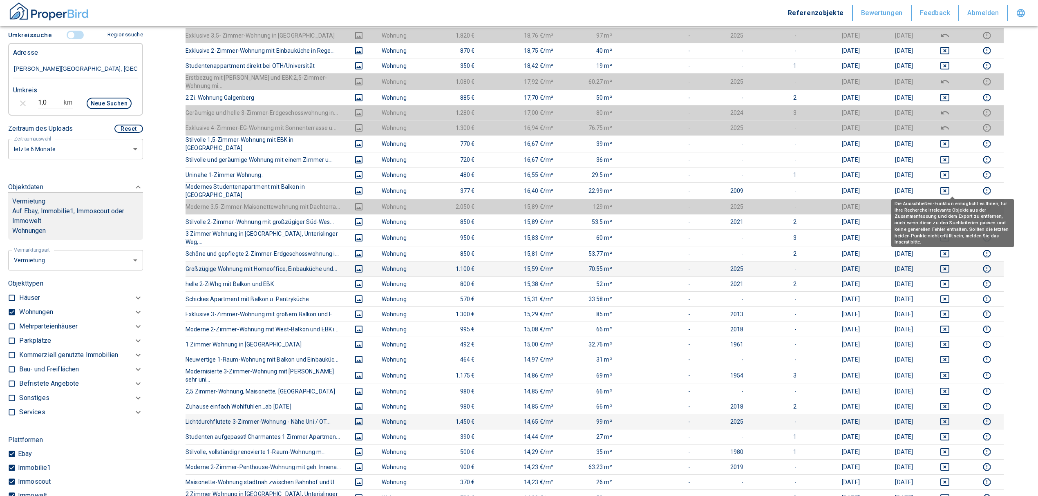
click at [950, 202] on icon "deselect this listing" at bounding box center [945, 207] width 10 height 10
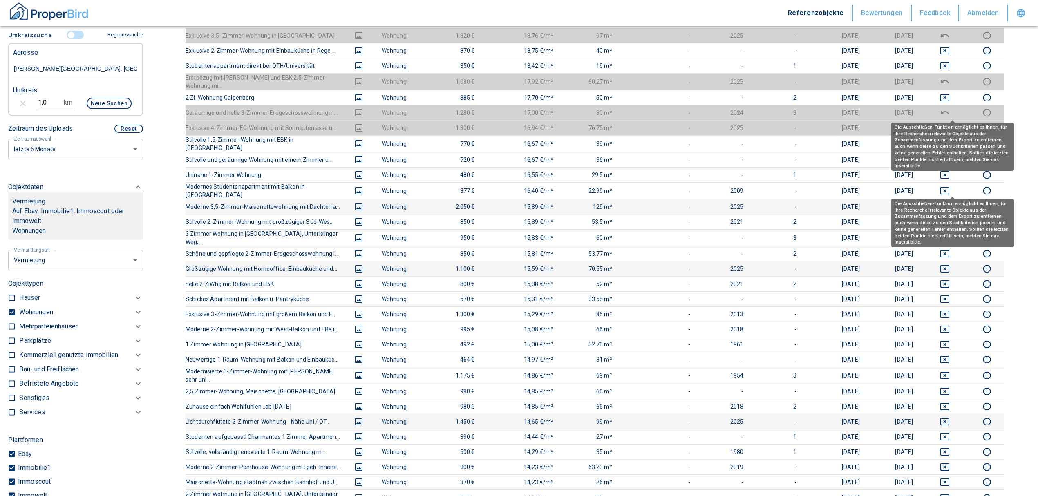
click at [952, 120] on td at bounding box center [944, 127] width 51 height 15
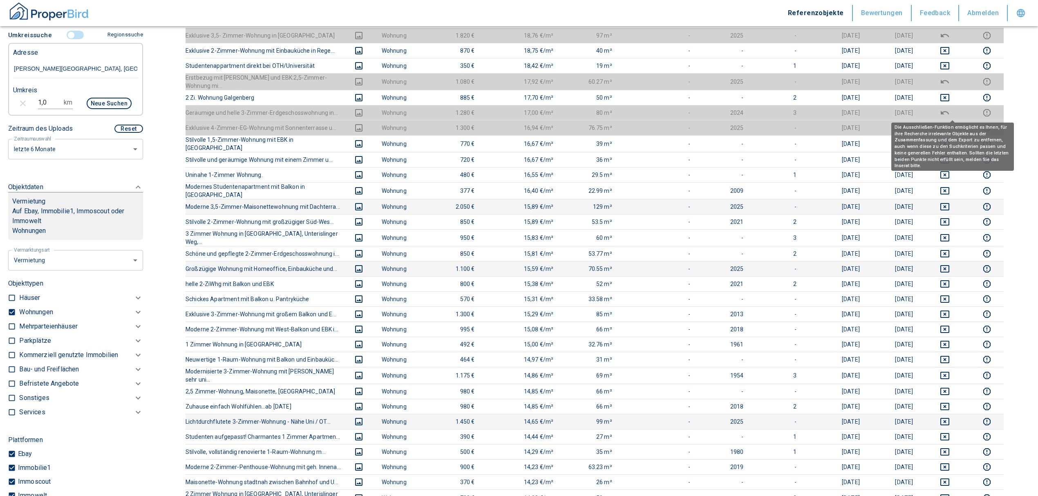
click at [949, 126] on icon "deselect this listing" at bounding box center [945, 128] width 8 height 4
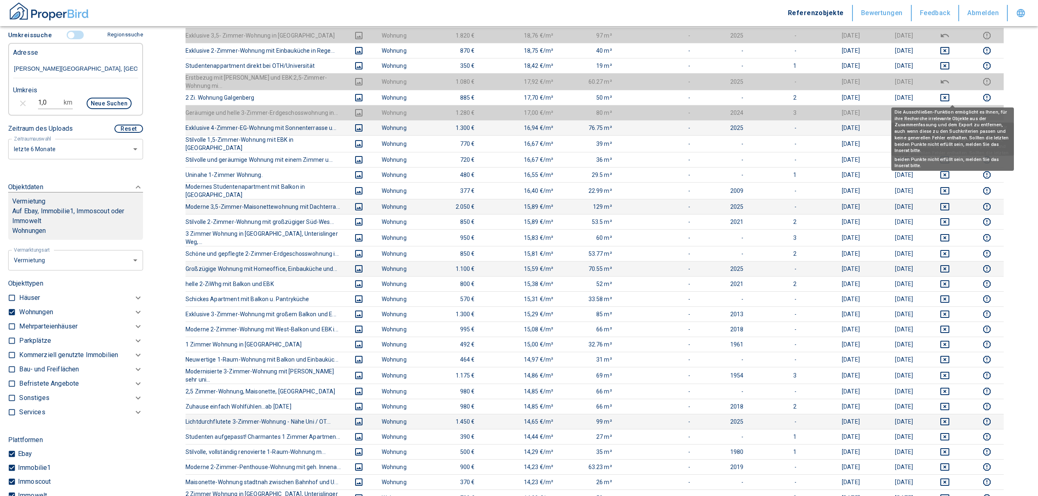
click at [949, 111] on icon "deselect this listing" at bounding box center [945, 113] width 8 height 4
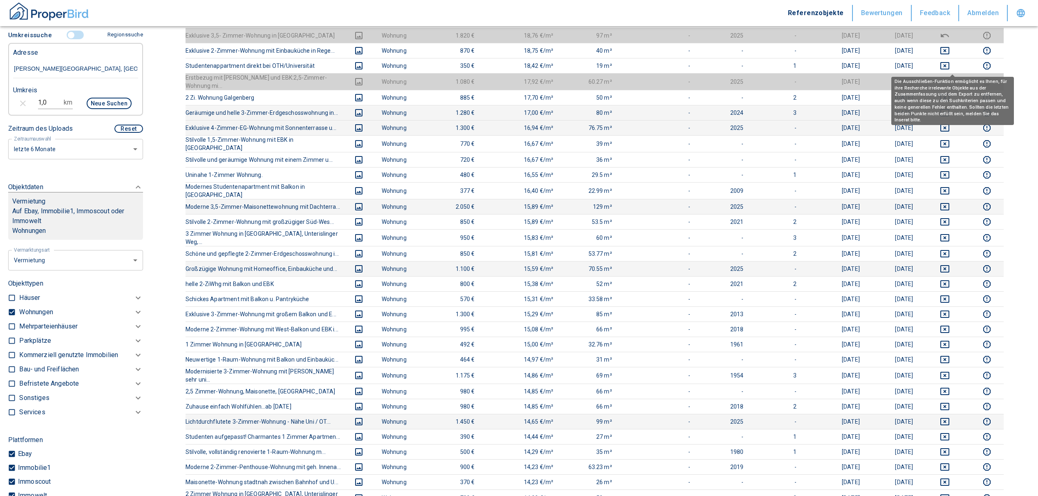
click at [950, 77] on icon "deselect this listing" at bounding box center [945, 82] width 10 height 10
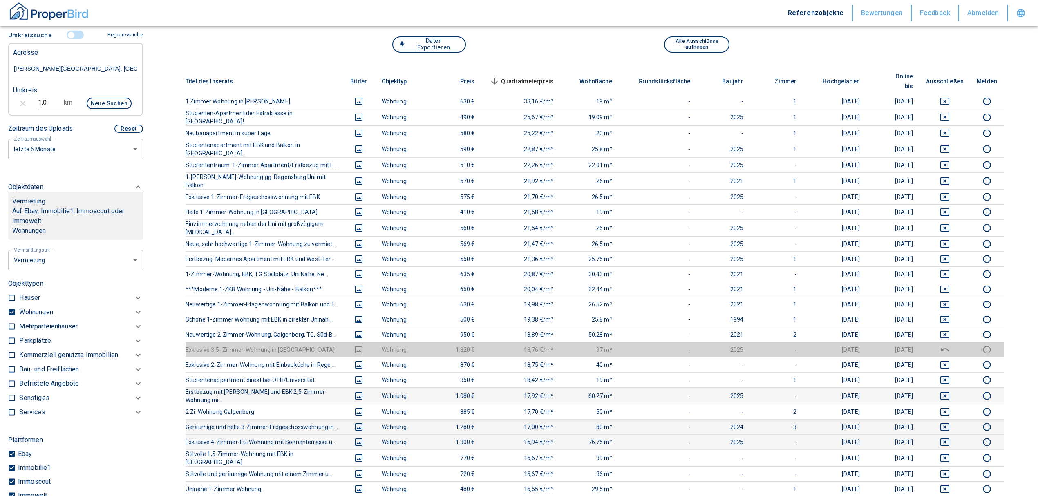
scroll to position [118, 0]
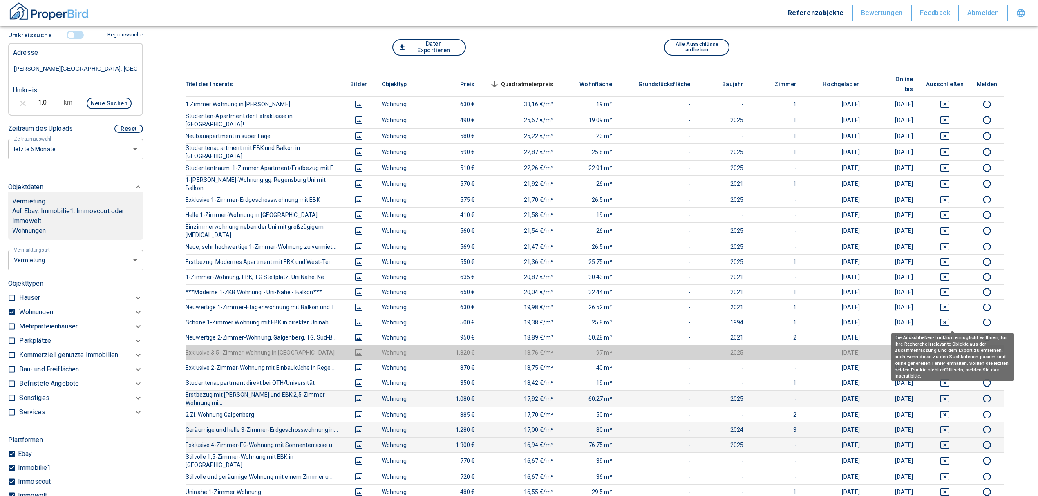
click at [953, 342] on div "Die Ausschließen-Funktion ermöglicht es Ihnen, für ihre Recherche irrelevante O…" at bounding box center [952, 357] width 123 height 48
click at [949, 351] on icon "deselect this listing" at bounding box center [945, 353] width 8 height 4
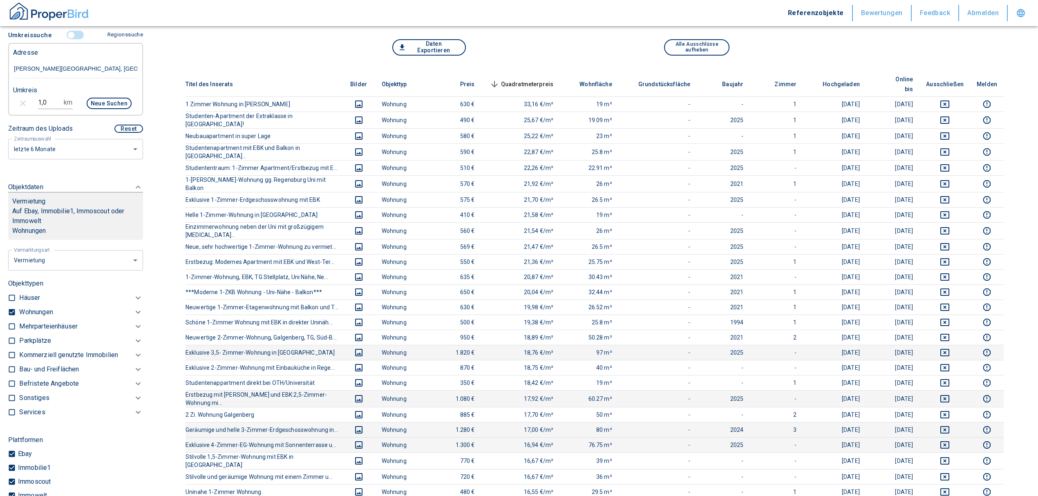
click at [532, 79] on span "Quadratmeterpreis sorted descending" at bounding box center [521, 84] width 66 height 10
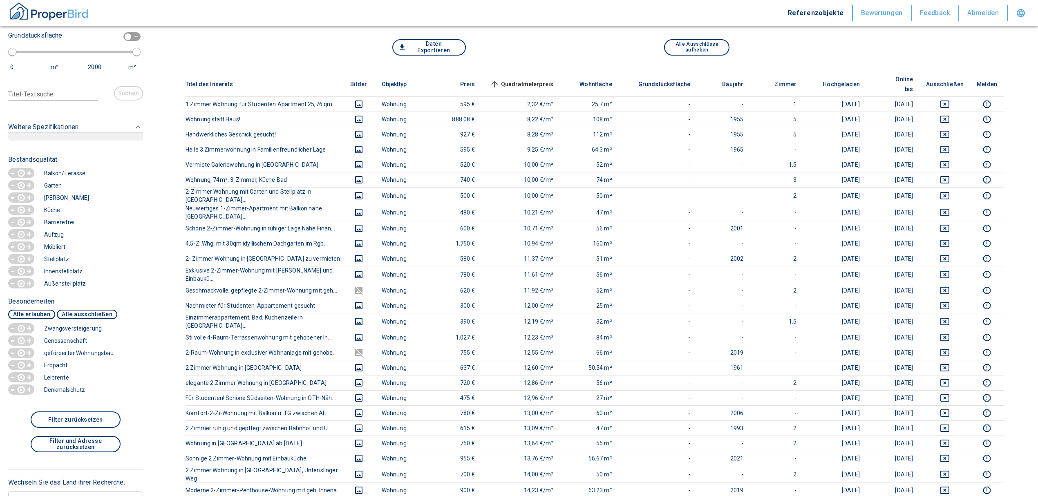
scroll to position [1186, 0]
click at [13, 350] on p "-" at bounding box center [12, 344] width 7 height 11
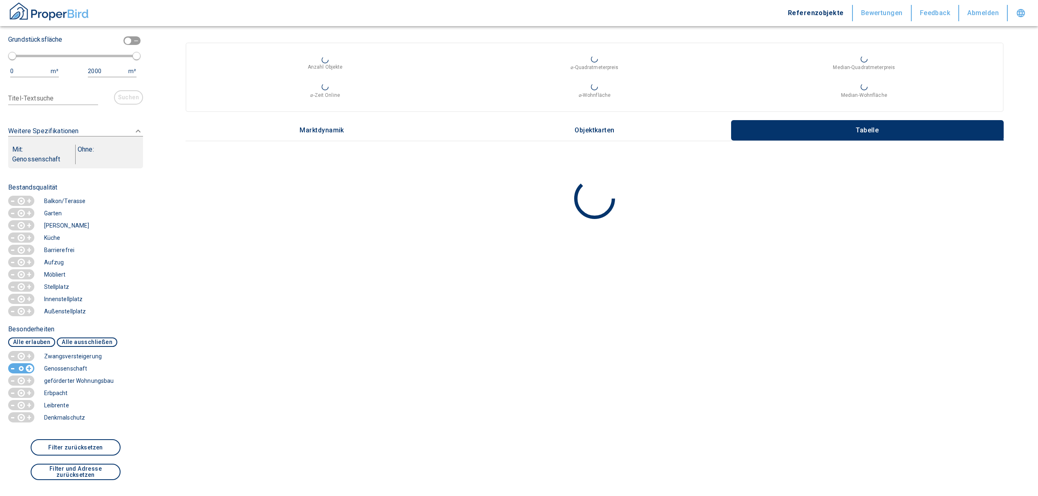
scroll to position [1210, 0]
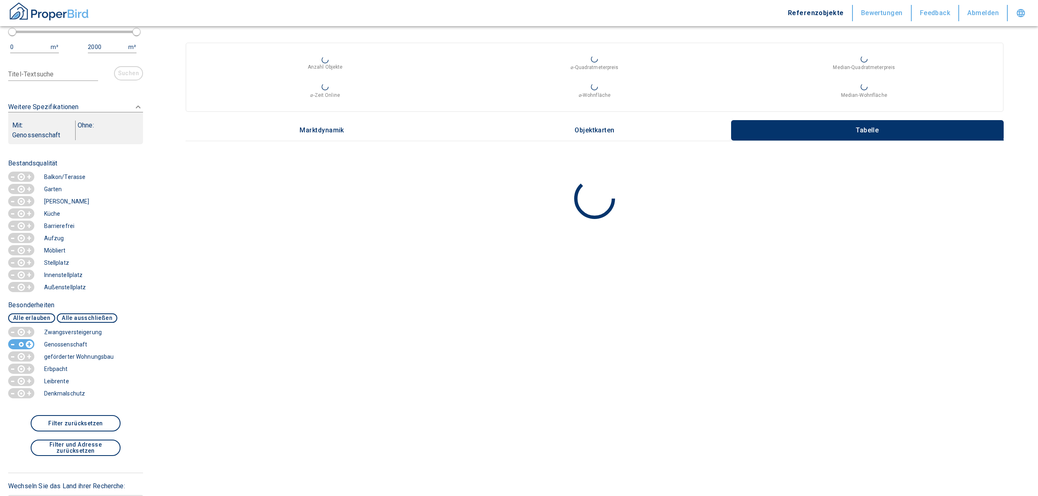
click at [19, 360] on div "button" at bounding box center [21, 357] width 7 height 10
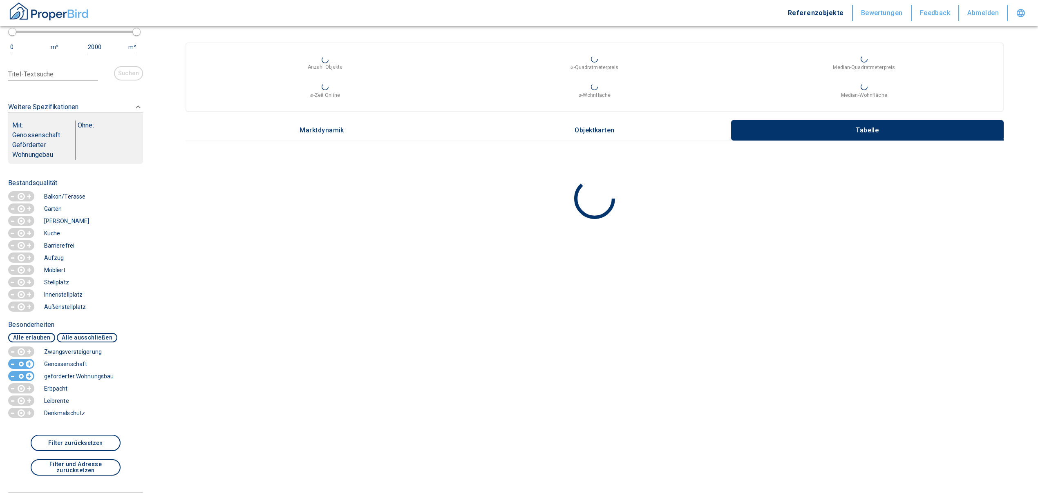
scroll to position [1229, 0]
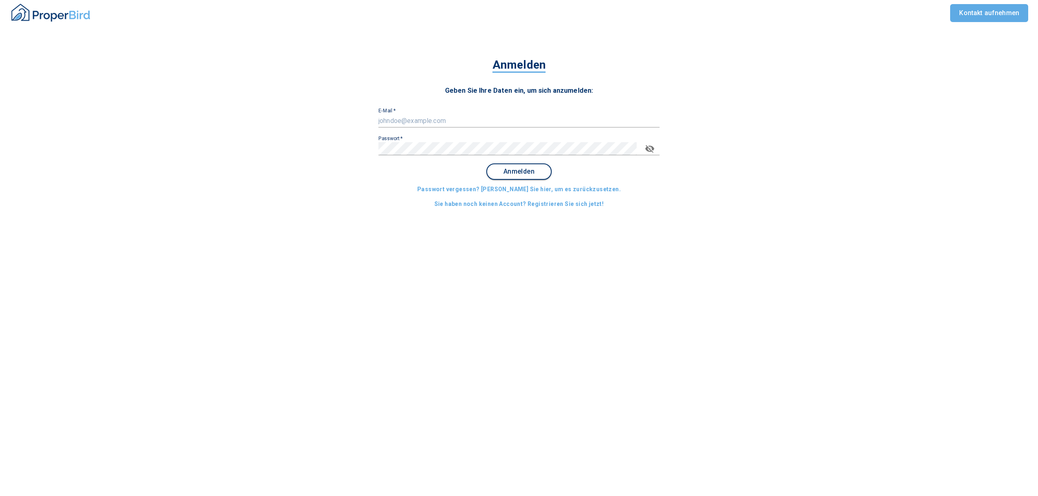
type input "[EMAIL_ADDRESS][DOMAIN_NAME]"
click at [529, 176] on button "Anmelden" at bounding box center [518, 171] width 65 height 16
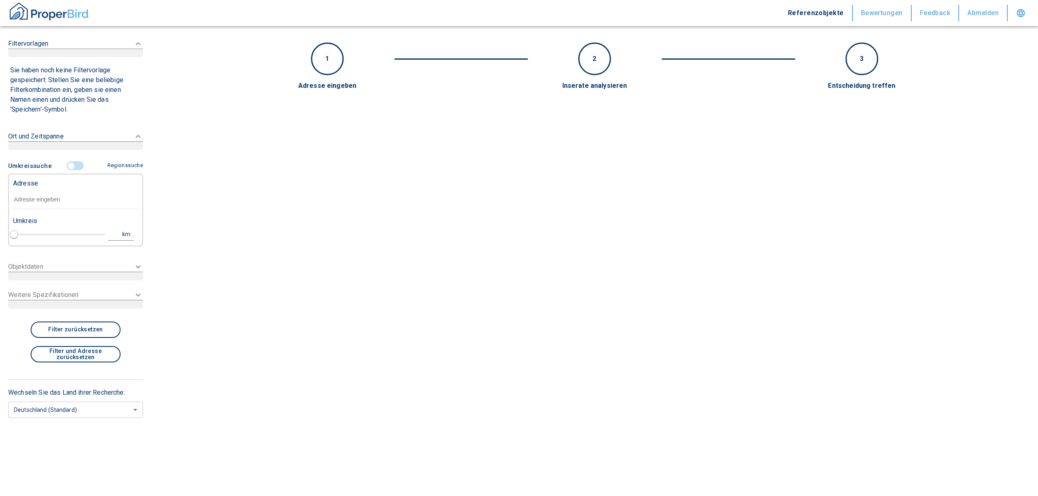
type input "2020"
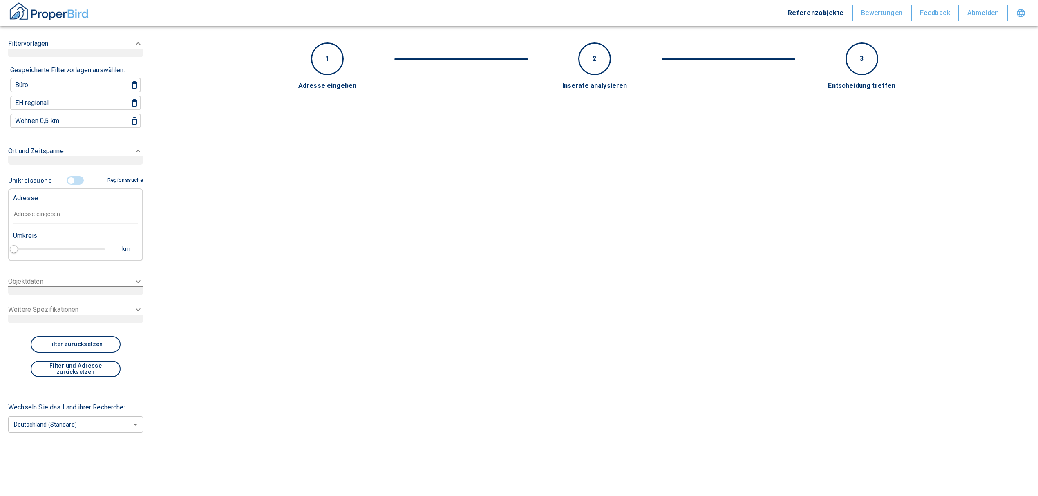
click at [78, 177] on input "controlled" at bounding box center [71, 180] width 25 height 9
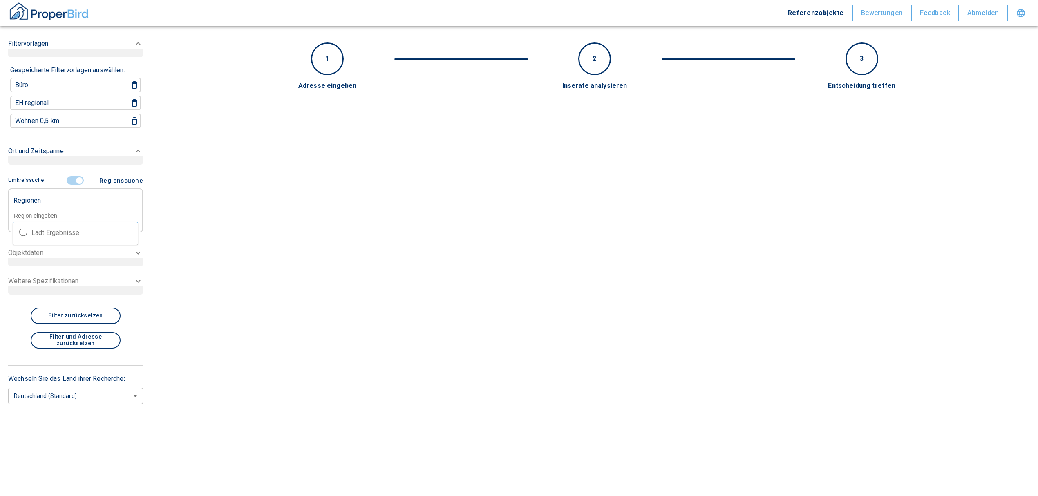
click at [33, 212] on input "text" at bounding box center [75, 215] width 125 height 7
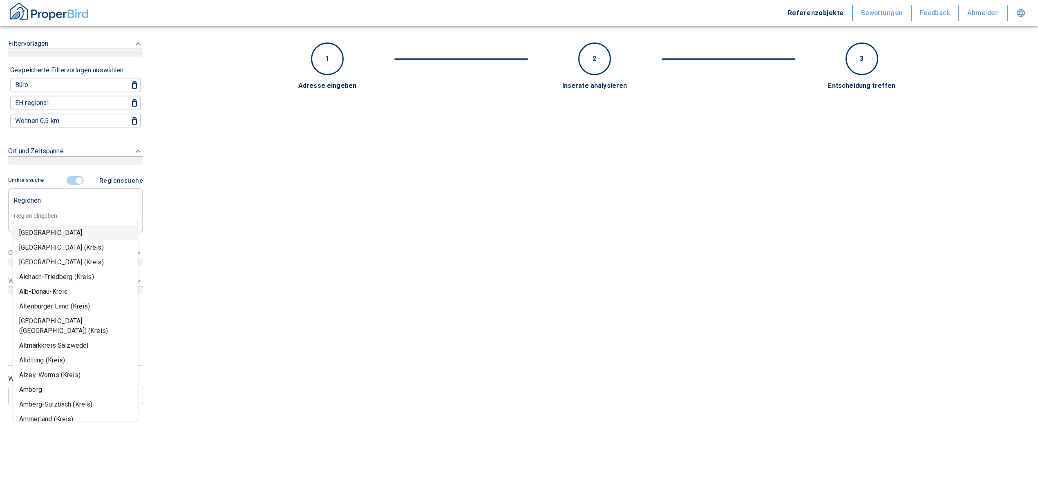
paste input "93053"
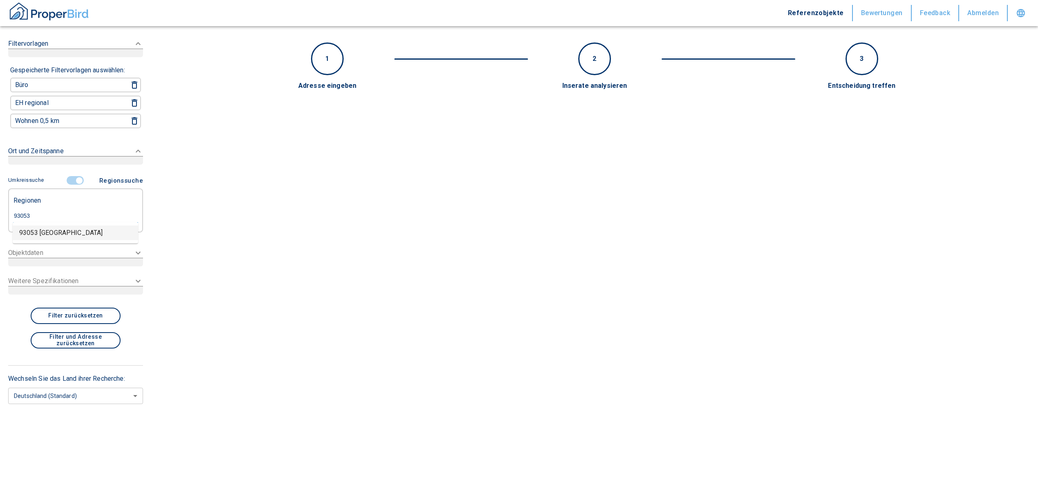
click at [64, 235] on li "93053 [GEOGRAPHIC_DATA]" at bounding box center [75, 233] width 125 height 15
type input "93053"
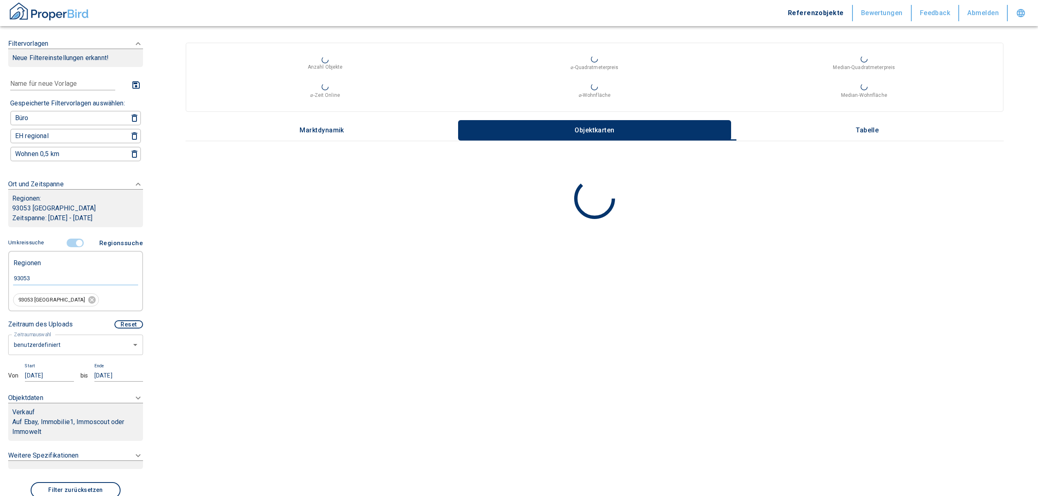
type input "2020"
type input "93053 [GEOGRAPHIC_DATA]"
click at [47, 342] on body "Referenzobjekte Bewertungen Feedback Abmelden Filtervorlagen Neue Filtereinstel…" at bounding box center [523, 248] width 1046 height 496
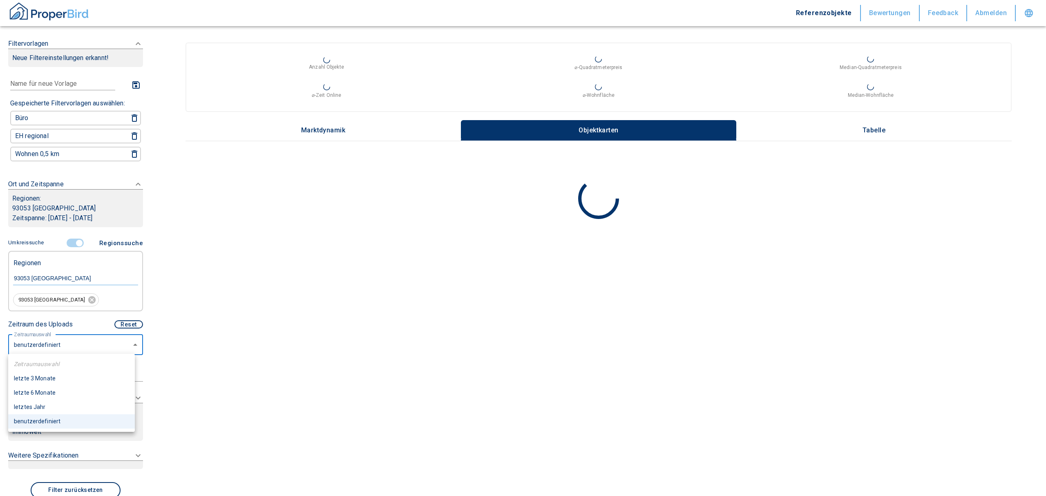
click at [47, 393] on li "letzte 6 Monate" at bounding box center [71, 393] width 127 height 14
type input "2020"
type input "6"
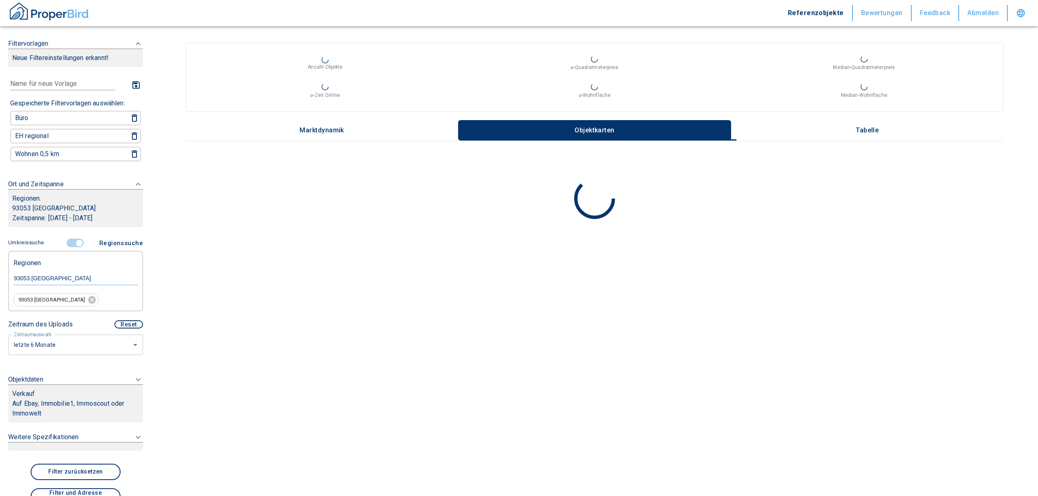
click at [136, 45] on icon at bounding box center [138, 43] width 5 height 3
click at [39, 442] on body "Referenzobjekte Bewertungen Feedback Abmelden Filtervorlagen Neue Filtereinstel…" at bounding box center [519, 248] width 1038 height 496
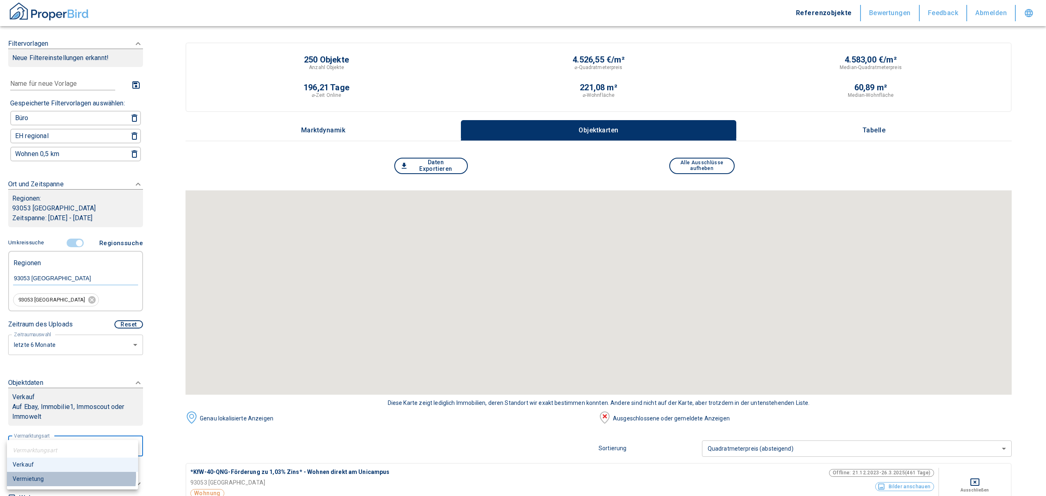
click at [52, 476] on li "Vermietung" at bounding box center [72, 479] width 131 height 14
type input "rent"
type input "2020"
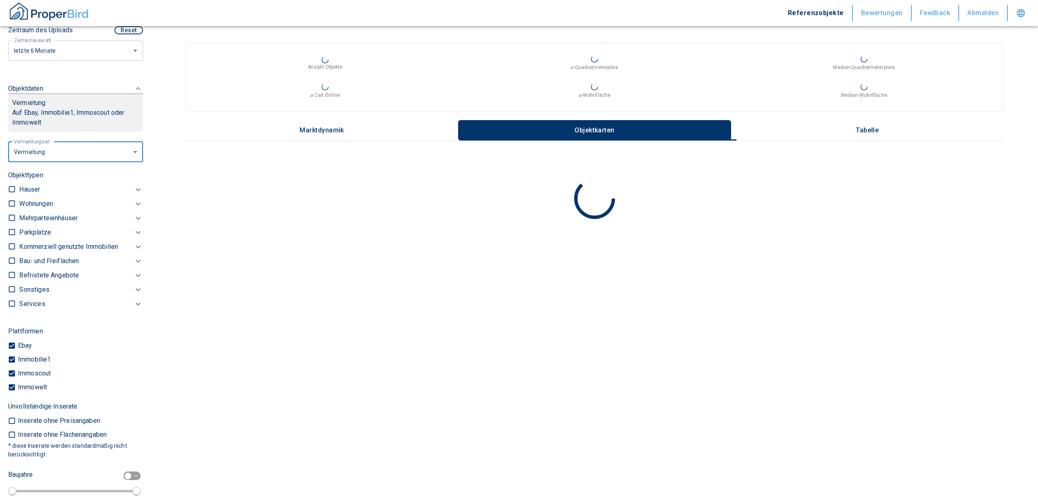
scroll to position [344, 0]
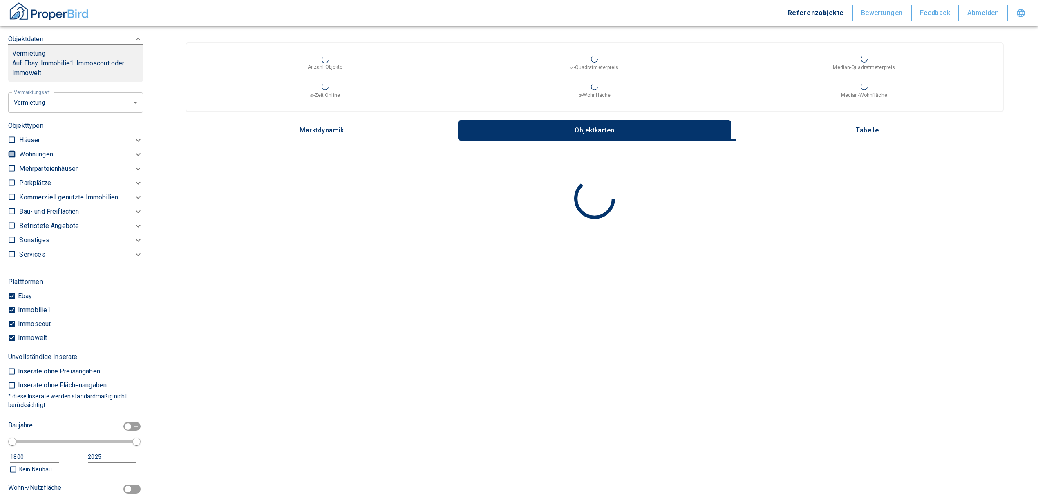
click at [13, 152] on input "checkbox" at bounding box center [12, 154] width 8 height 8
checkbox input "true"
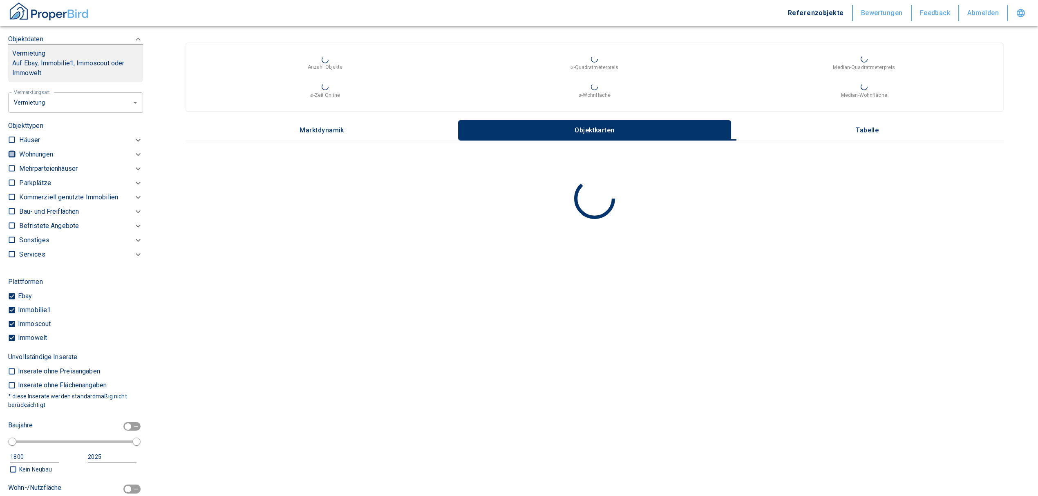
checkbox input "true"
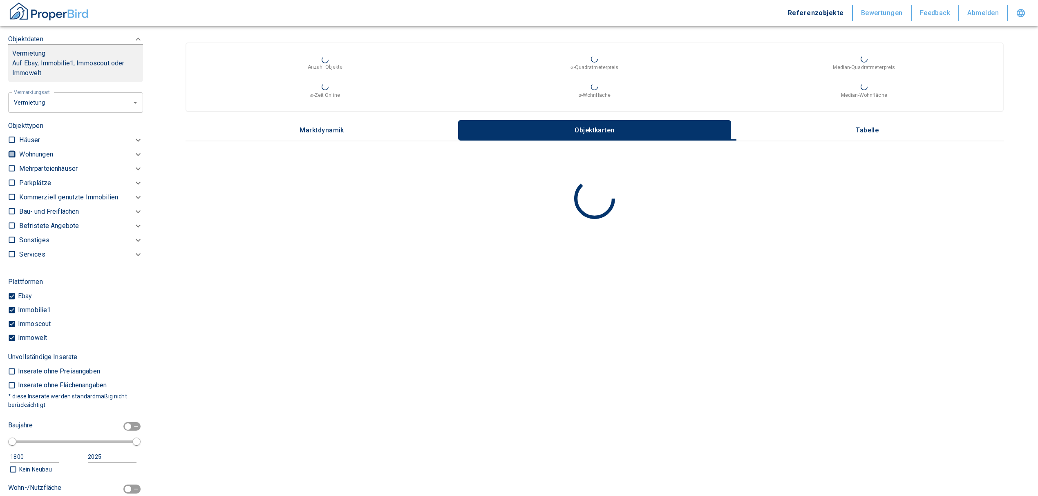
type input "2020"
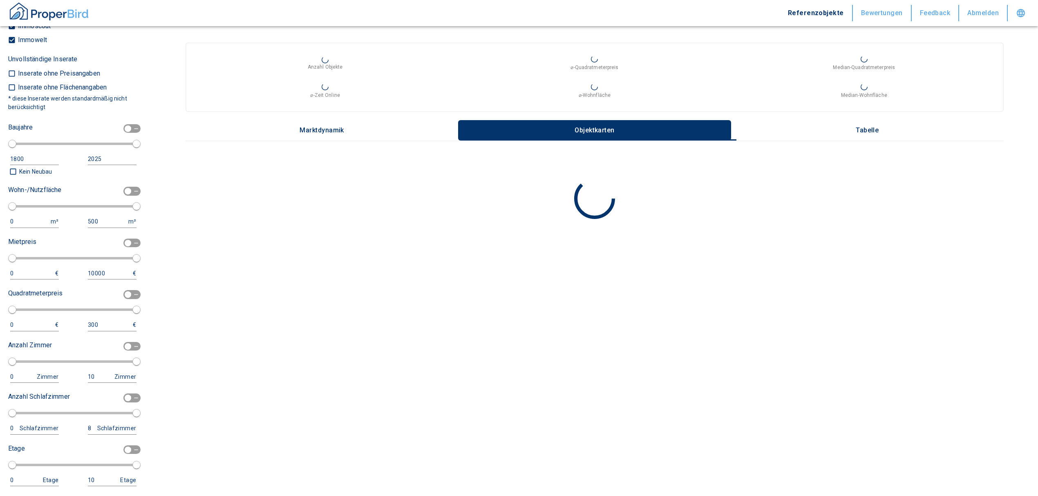
scroll to position [638, 0]
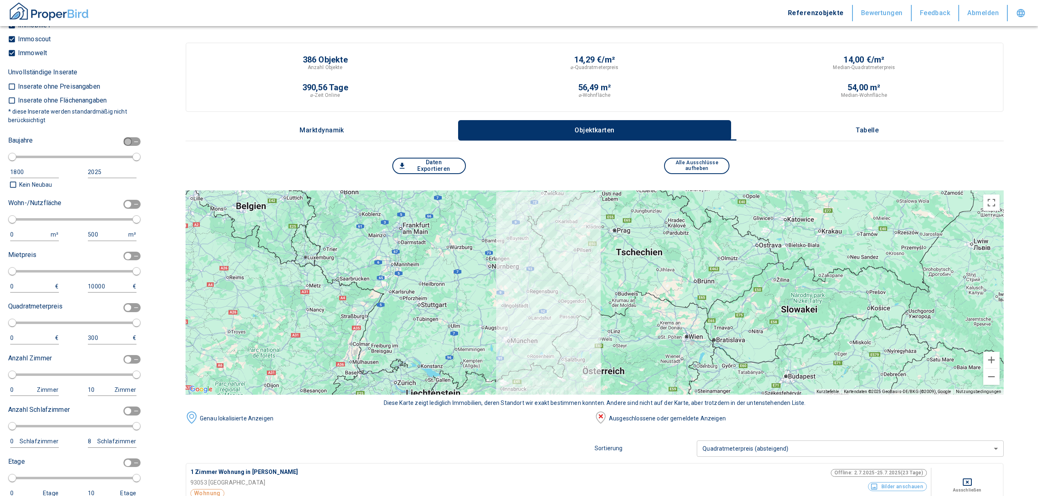
click at [129, 138] on input "checkbox" at bounding box center [128, 141] width 25 height 9
checkbox input "true"
type input "1970"
type input "2010"
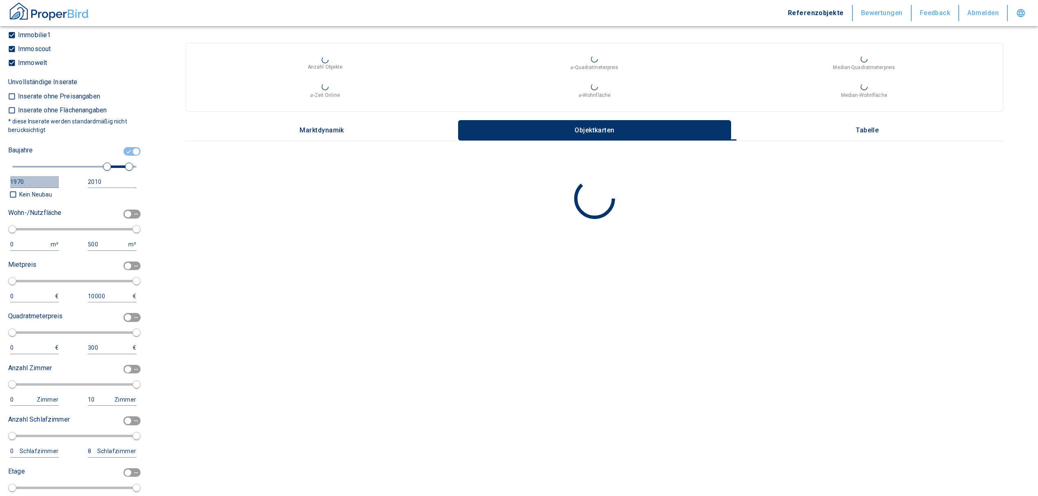
click at [39, 182] on div "1970" at bounding box center [26, 182] width 32 height 10
drag, startPoint x: 31, startPoint y: 179, endPoint x: -29, endPoint y: 182, distance: 60.6
click at [0, 182] on html "Referenzobjekte Bewertungen Feedback Abmelden Filtervorlagen Neue Filtereinstel…" at bounding box center [519, 248] width 1038 height 496
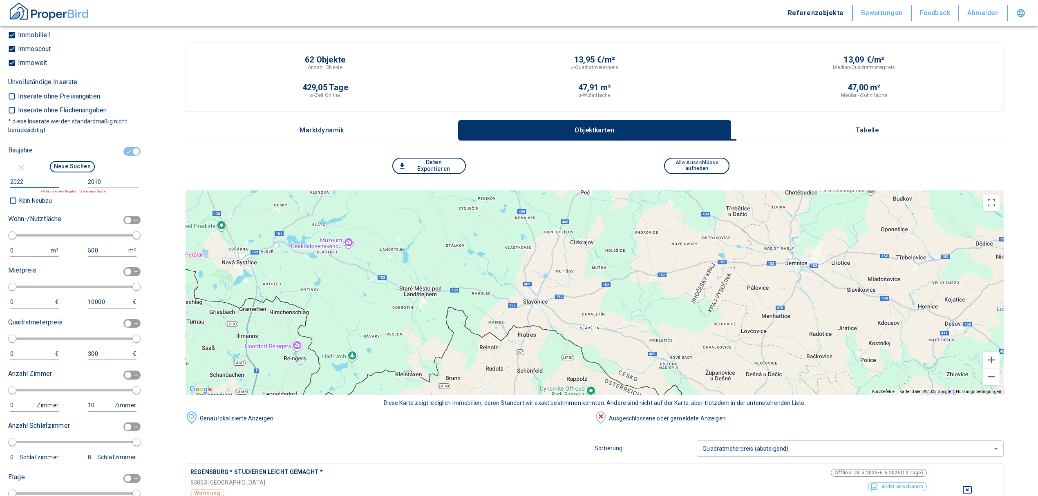
type input "2022"
click at [103, 171] on div "Neue Suchen" at bounding box center [72, 167] width 128 height 17
click at [107, 181] on input "2010" at bounding box center [111, 182] width 47 height 12
type input "2030"
click at [74, 161] on button "Neue Suchen" at bounding box center [72, 166] width 45 height 11
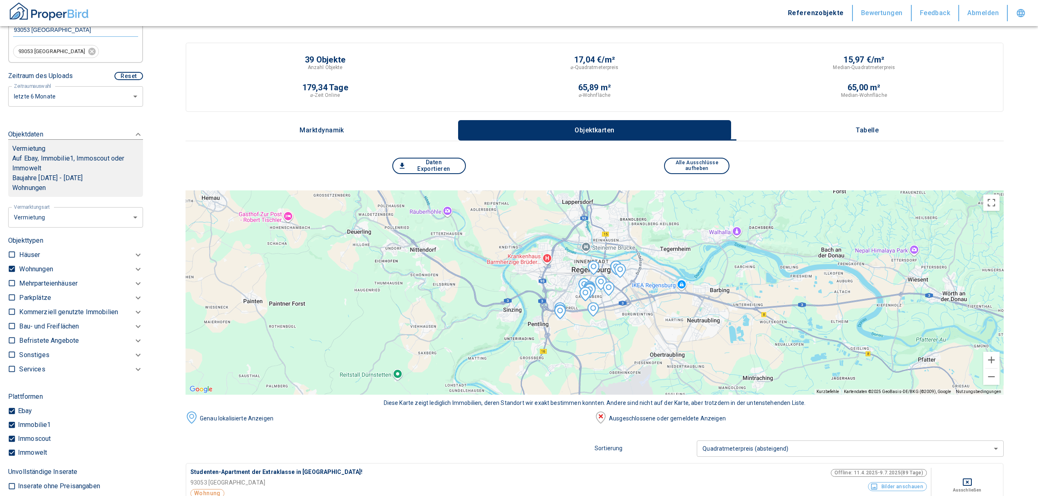
scroll to position [286, 0]
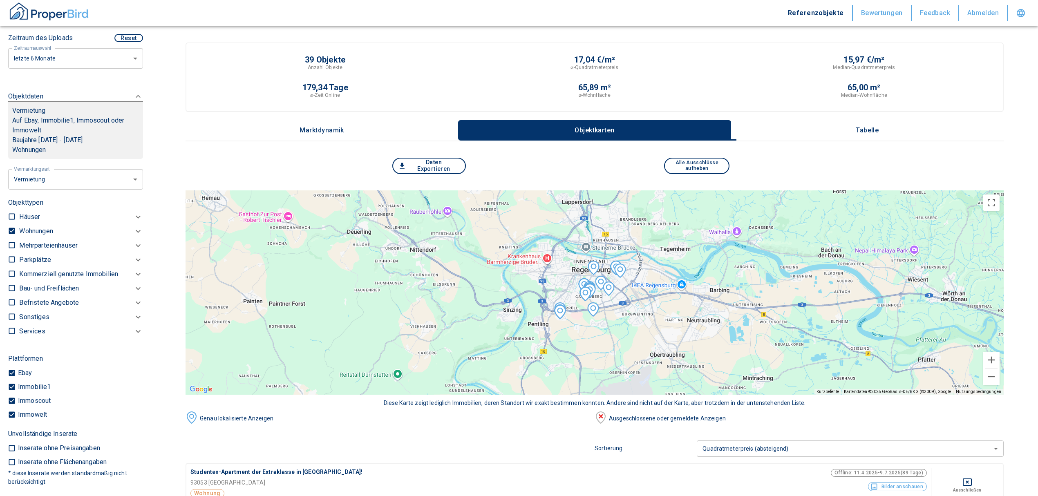
click at [133, 227] on icon at bounding box center [138, 231] width 10 height 10
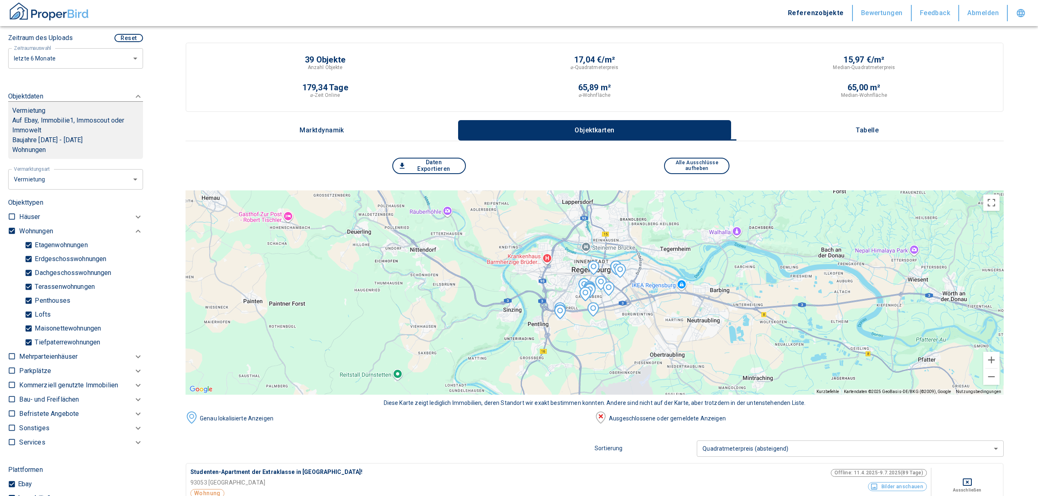
click at [43, 340] on p "Tiefpaterrewohnungen" at bounding box center [66, 342] width 67 height 7
click at [33, 340] on input "Tiefpaterrewohnungen" at bounding box center [29, 342] width 8 height 14
checkbox input "false"
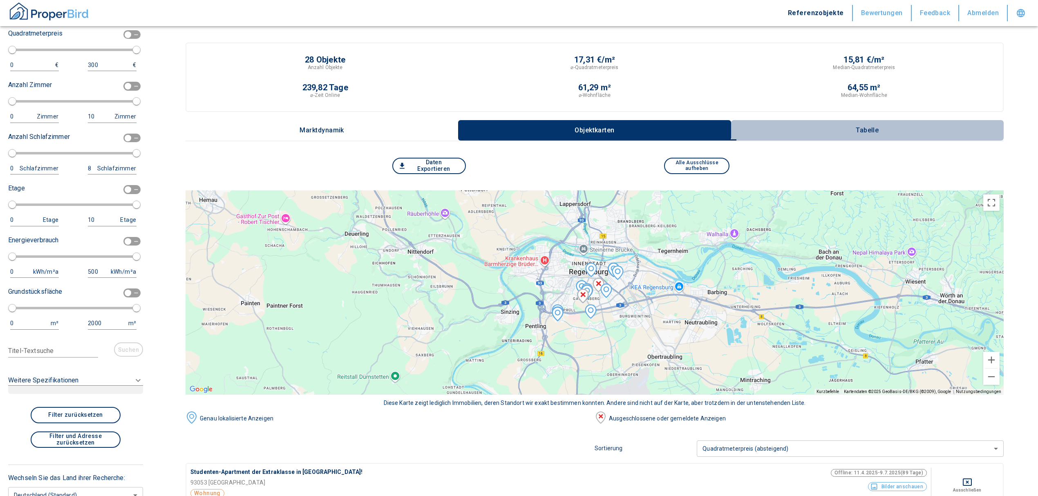
click at [876, 128] on p "Tabelle" at bounding box center [867, 130] width 41 height 7
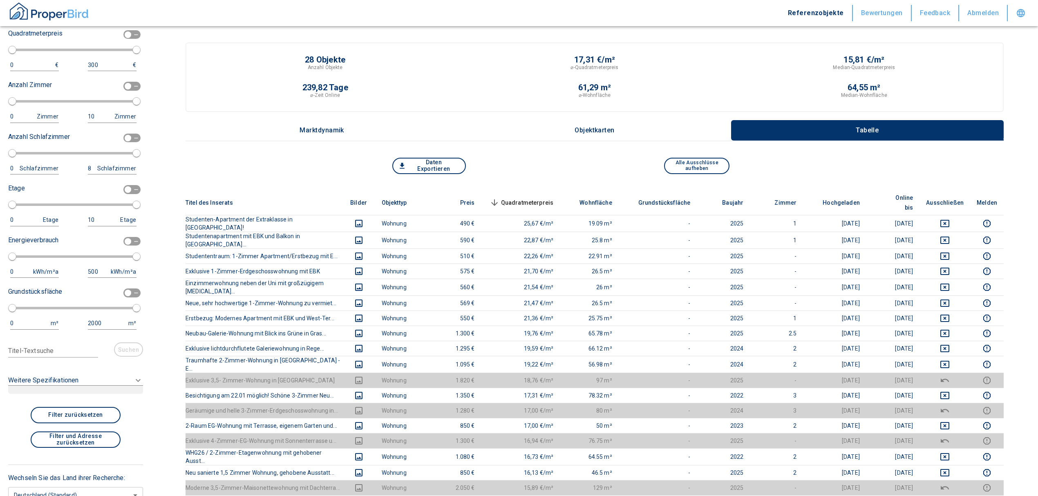
click at [948, 375] on icon "deselect this listing" at bounding box center [945, 380] width 10 height 10
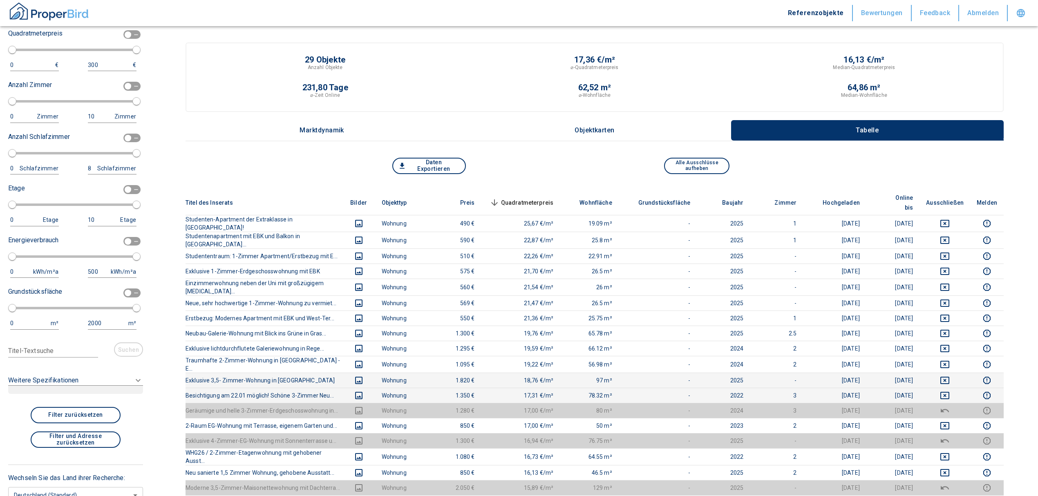
scroll to position [218, 0]
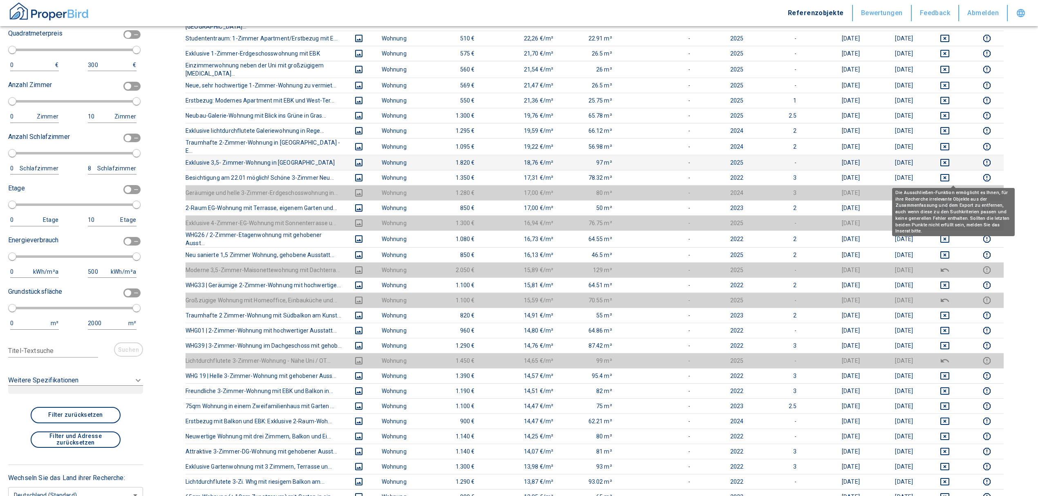
click at [943, 188] on button "deselect this listing" at bounding box center [945, 193] width 38 height 10
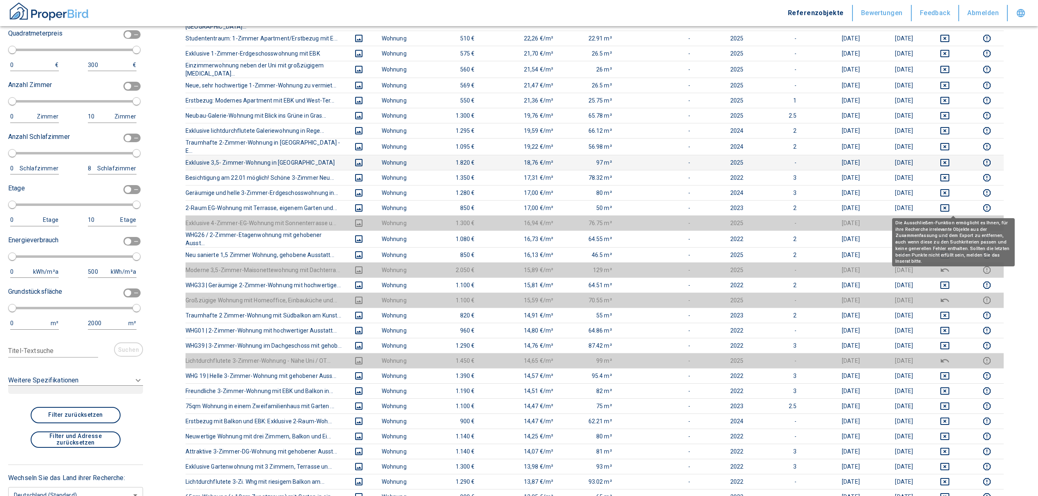
click at [950, 218] on icon "deselect this listing" at bounding box center [945, 223] width 10 height 10
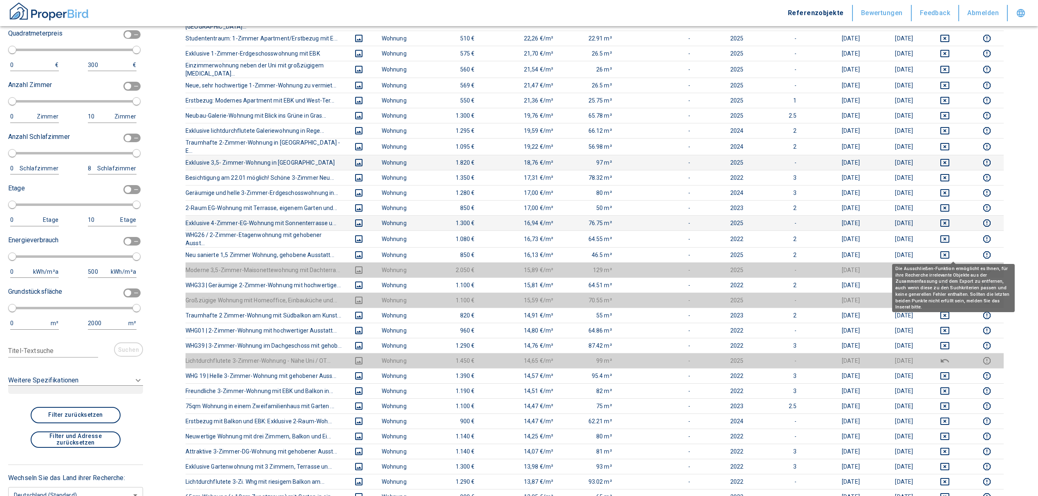
click at [958, 265] on button "deselect this listing" at bounding box center [945, 270] width 38 height 10
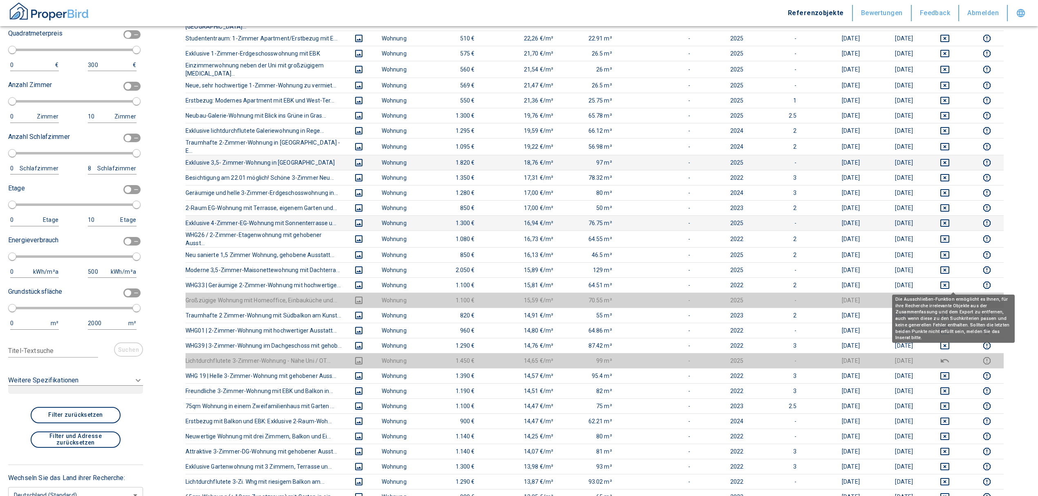
click at [950, 295] on icon "deselect this listing" at bounding box center [945, 300] width 10 height 10
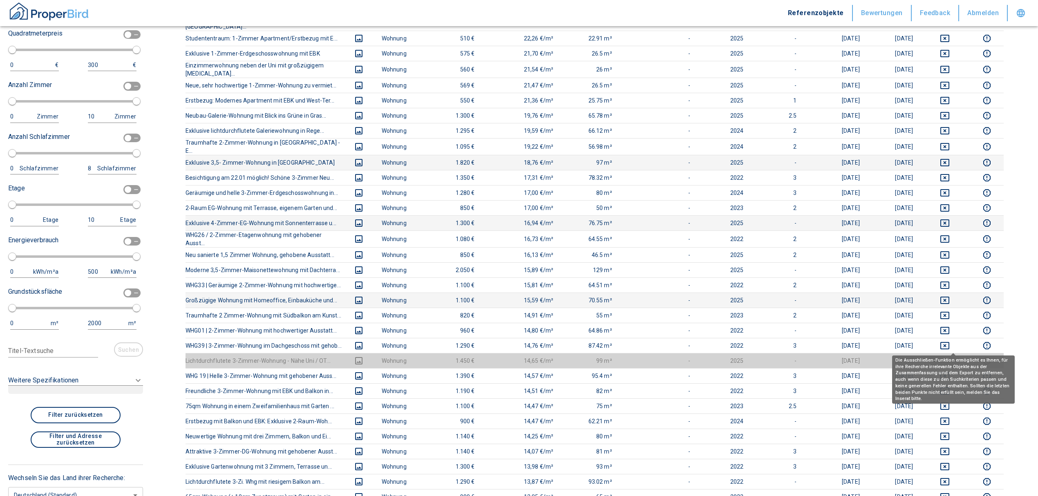
click at [950, 356] on icon "deselect this listing" at bounding box center [945, 361] width 10 height 10
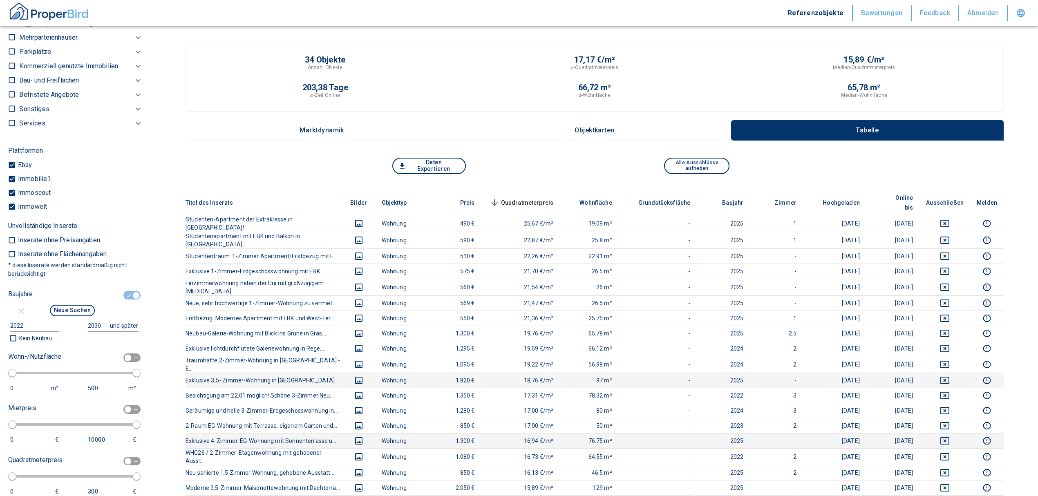
scroll to position [597, 0]
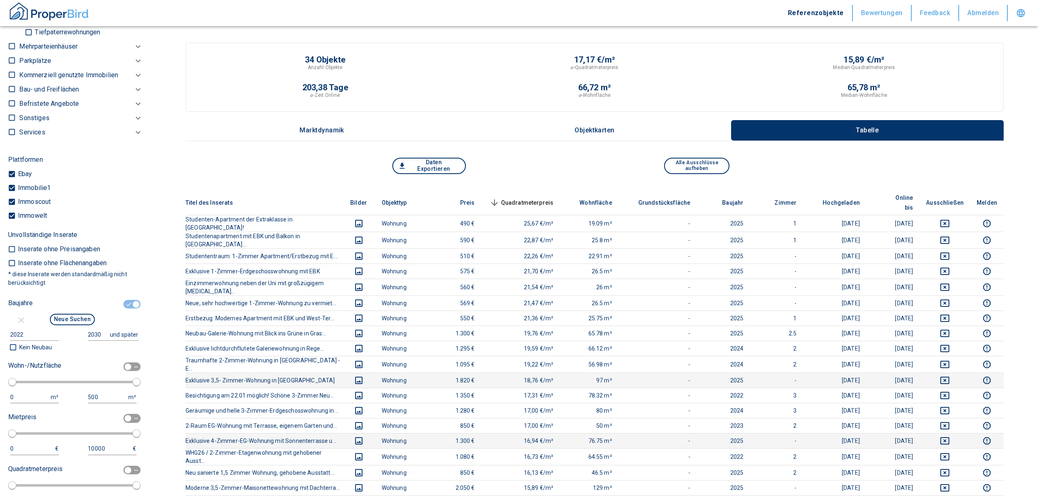
click at [20, 394] on div "0 m²" at bounding box center [36, 397] width 53 height 12
click at [128, 364] on input "checkbox" at bounding box center [128, 366] width 25 height 9
checkbox input "true"
type input "50"
type input "150"
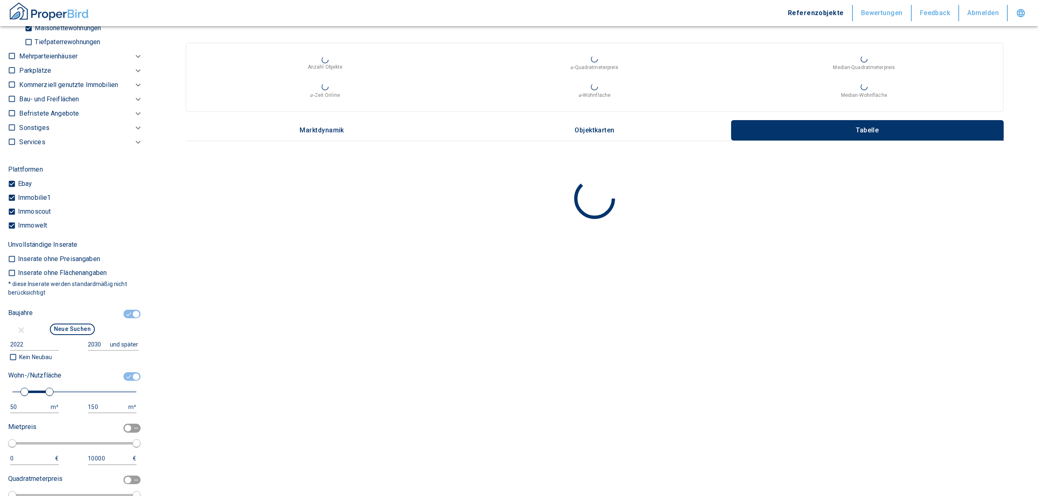
click at [27, 398] on div "Wohn-/Nutzfläche 50 m² 150 m²" at bounding box center [72, 391] width 128 height 45
click at [20, 402] on div "50" at bounding box center [26, 407] width 32 height 10
drag, startPoint x: 20, startPoint y: 401, endPoint x: -17, endPoint y: 406, distance: 37.9
click at [0, 406] on html "Referenzobjekte Bewertungen Feedback Abmelden Filtervorlagen Neue Filtereinstel…" at bounding box center [519, 248] width 1038 height 496
type input "1"
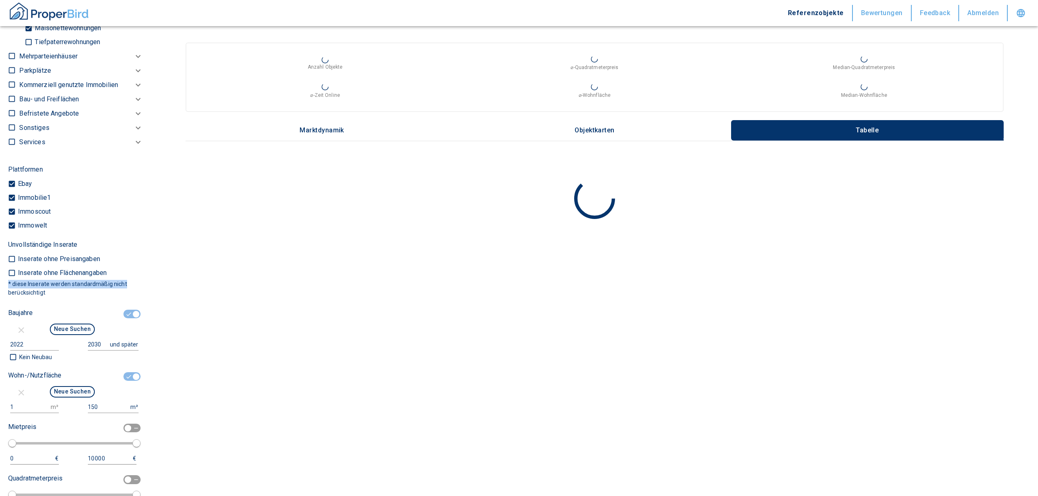
drag, startPoint x: 142, startPoint y: 265, endPoint x: 144, endPoint y: 284, distance: 19.7
click at [144, 284] on div "Filtervorlagen Neue Filtereinstellungen erkannt! Name für neue Vorlage x Gespei…" at bounding box center [75, 248] width 151 height 496
click at [103, 402] on input "150" at bounding box center [107, 407] width 39 height 12
type input "1"
type input "45"
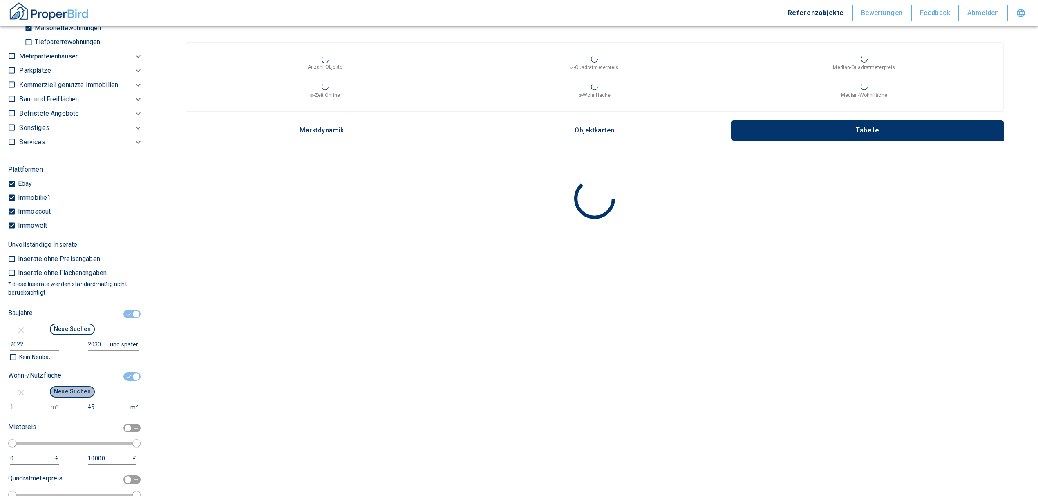
click at [66, 393] on button "Neue Suchen" at bounding box center [72, 391] width 45 height 11
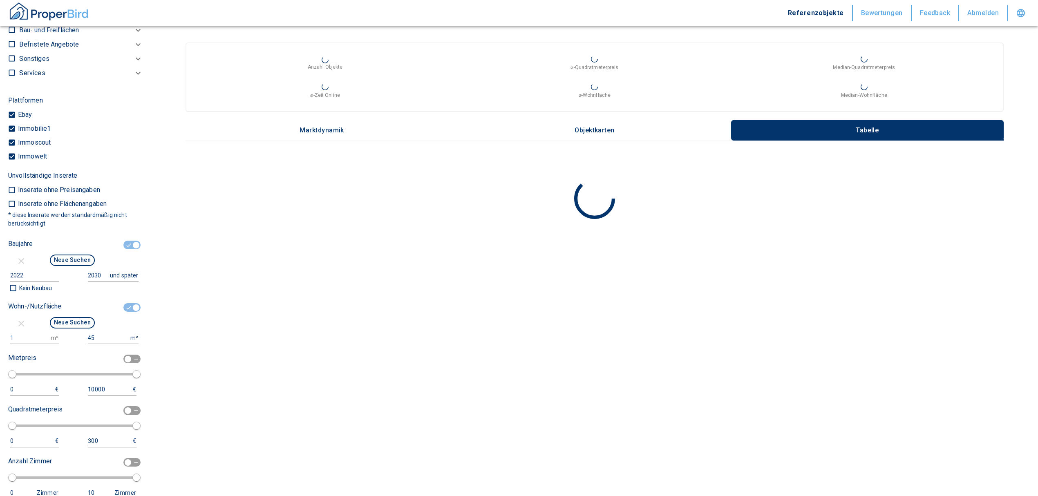
scroll to position [673, 0]
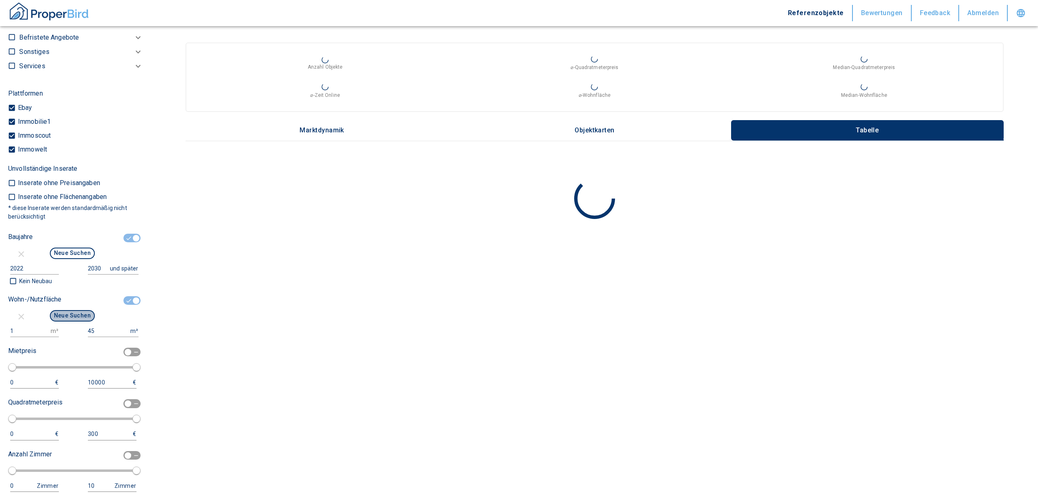
click at [71, 315] on button "Neue Suchen" at bounding box center [72, 315] width 45 height 11
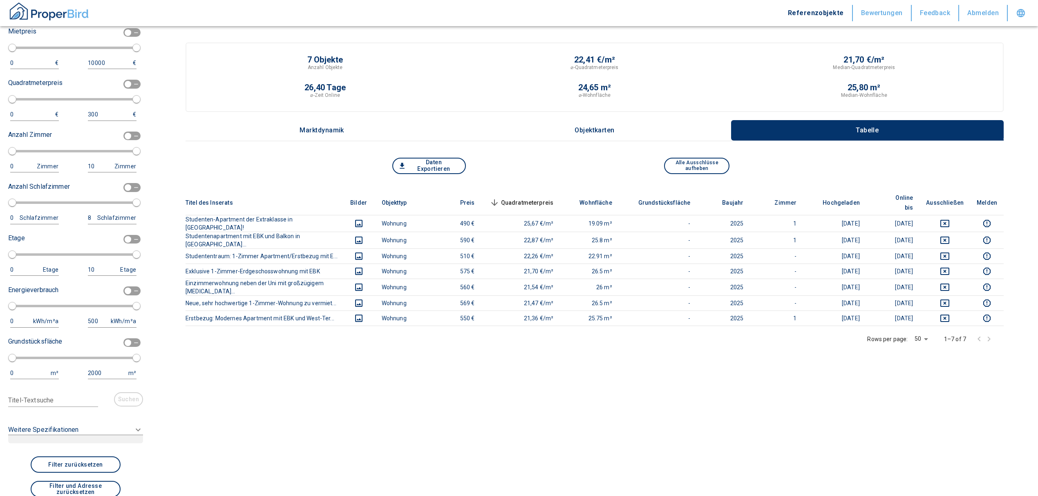
scroll to position [1090, 0]
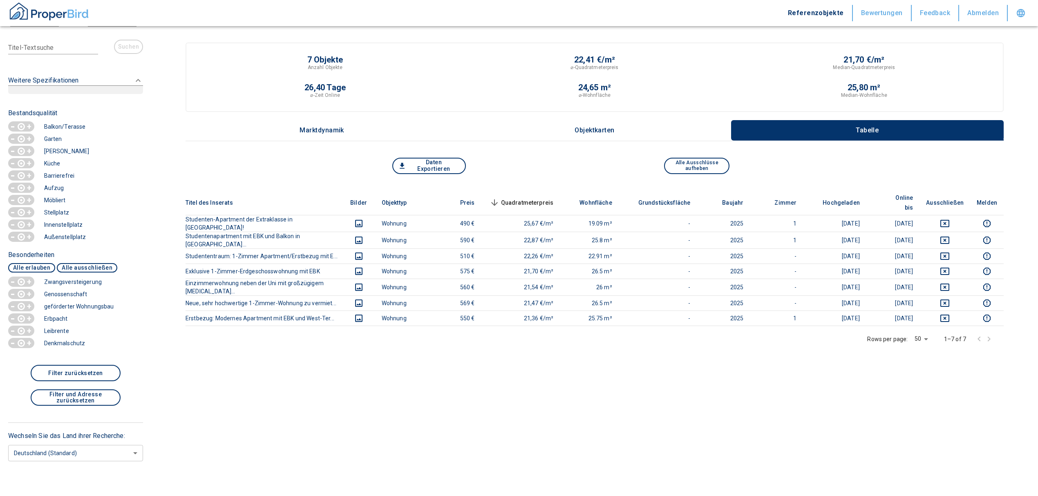
scroll to position [1352, 0]
click at [20, 201] on circle "button" at bounding box center [22, 201] width 4 height 4
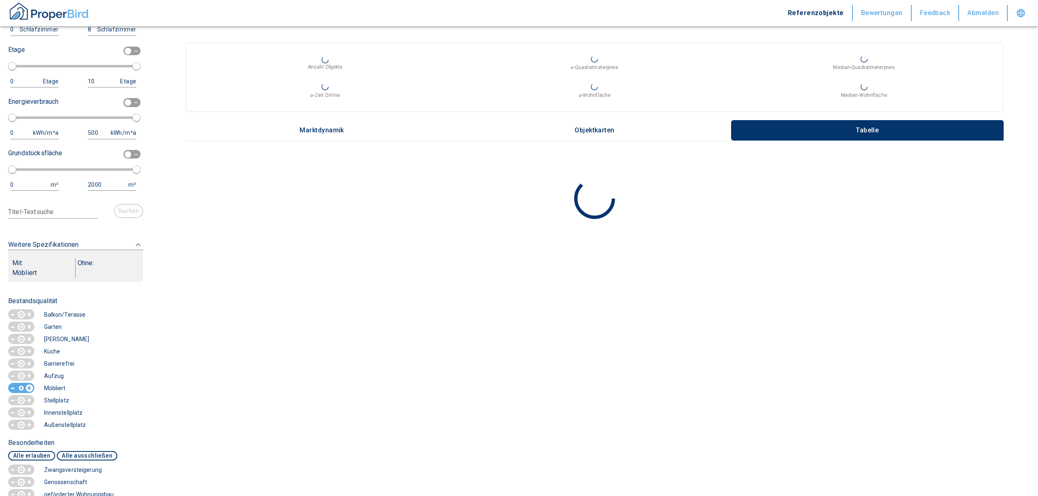
scroll to position [1178, 0]
click at [15, 396] on p "-" at bounding box center [12, 389] width 7 height 11
click at [18, 396] on div "button" at bounding box center [21, 391] width 7 height 10
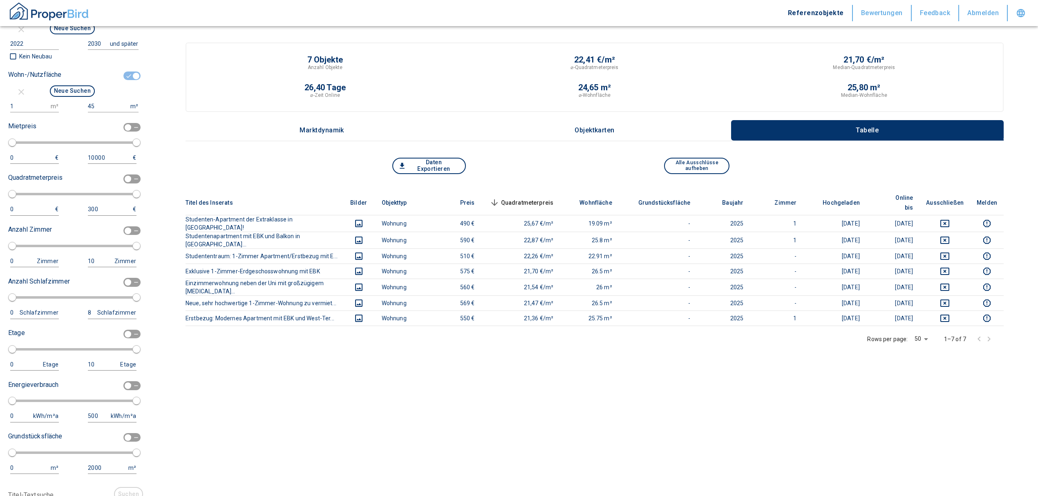
scroll to position [906, 0]
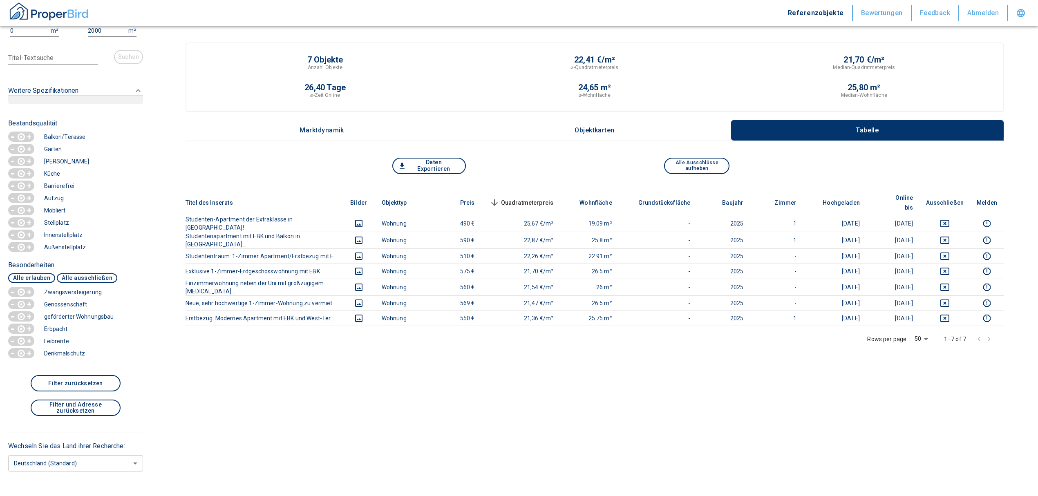
click at [24, 216] on div "button" at bounding box center [21, 211] width 7 height 10
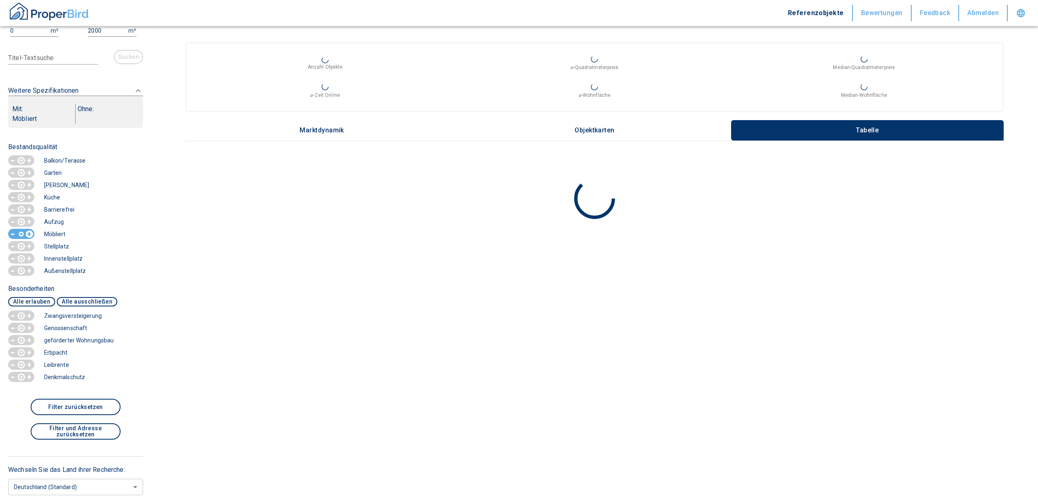
scroll to position [1358, 0]
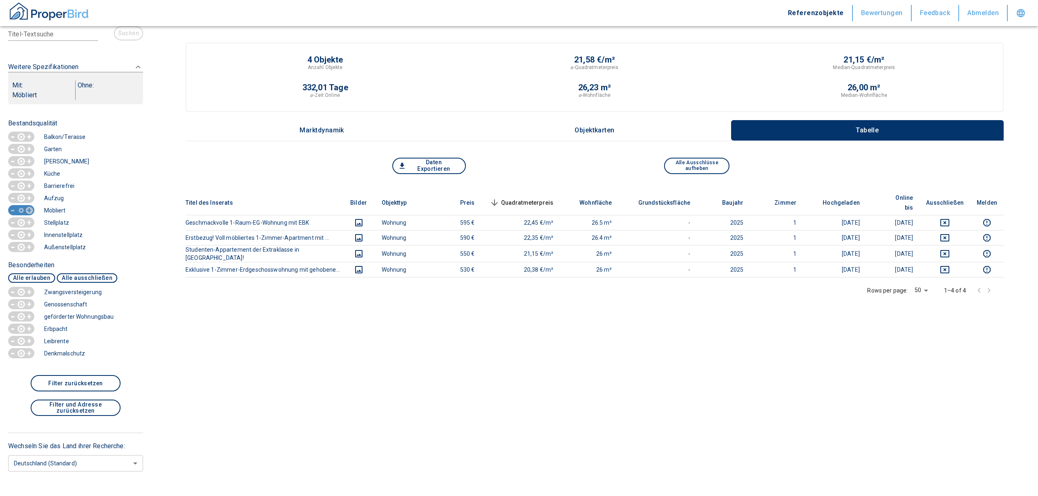
click at [20, 213] on div "button" at bounding box center [21, 211] width 7 height 10
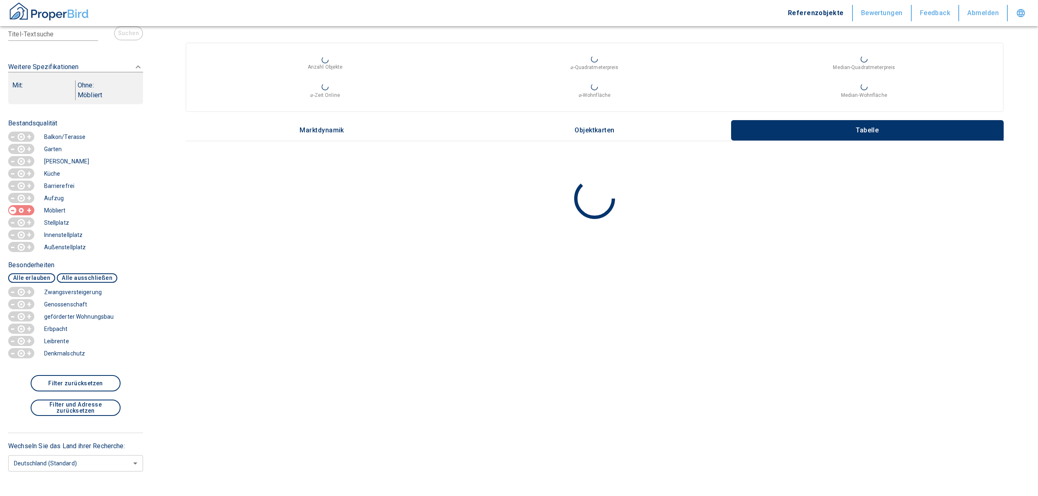
click at [20, 212] on circle "button" at bounding box center [22, 211] width 4 height 4
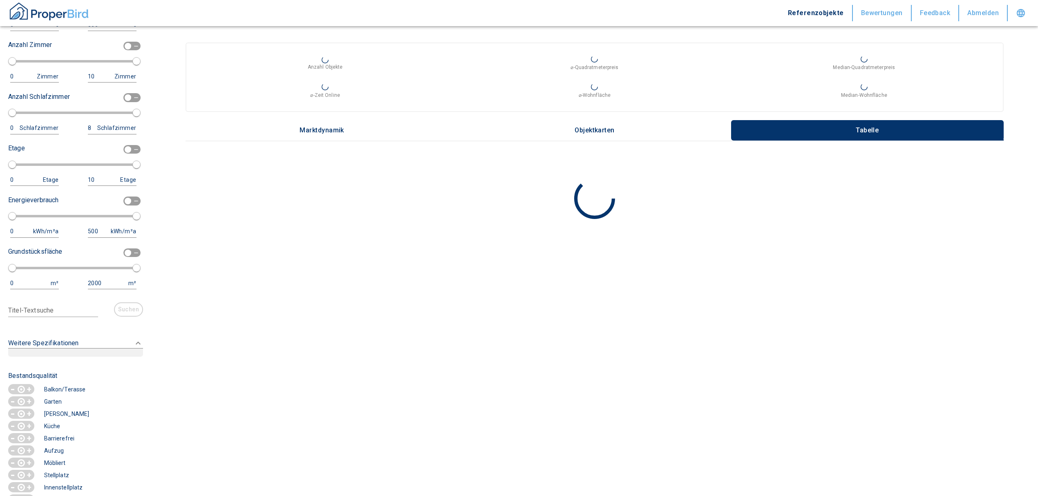
scroll to position [899, 0]
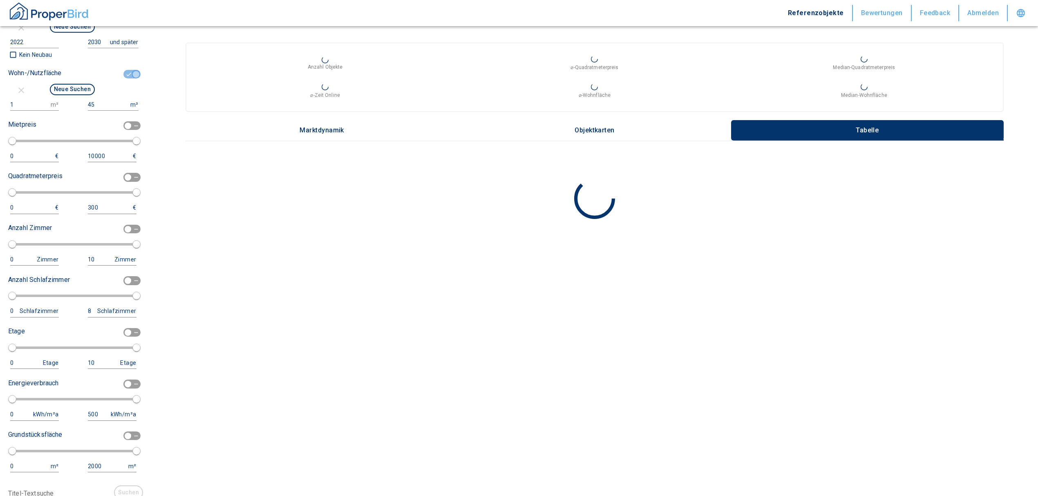
click at [126, 74] on input "checkbox" at bounding box center [136, 74] width 25 height 9
checkbox input "false"
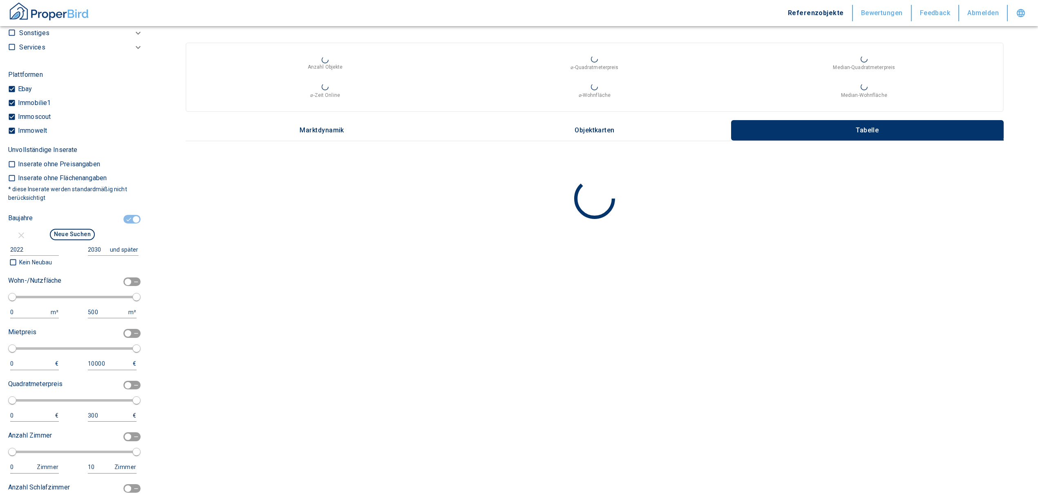
scroll to position [681, 0]
click at [124, 217] on input "checkbox" at bounding box center [136, 220] width 25 height 9
checkbox input "false"
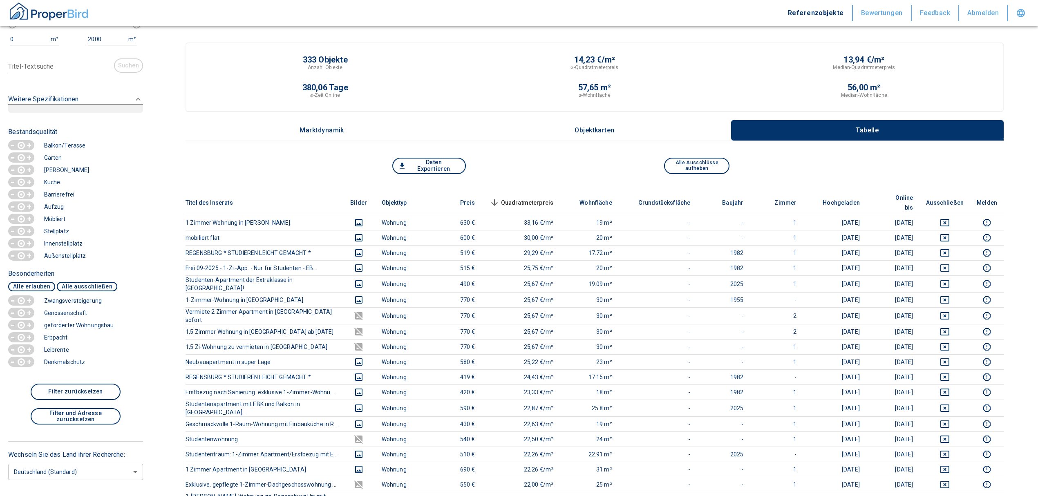
scroll to position [1332, 0]
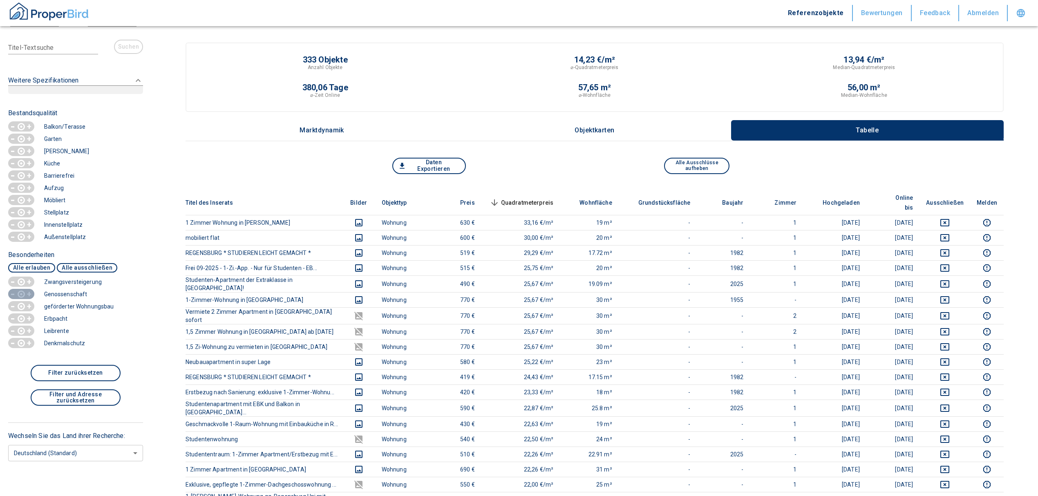
click at [20, 293] on circle "button" at bounding box center [22, 295] width 4 height 4
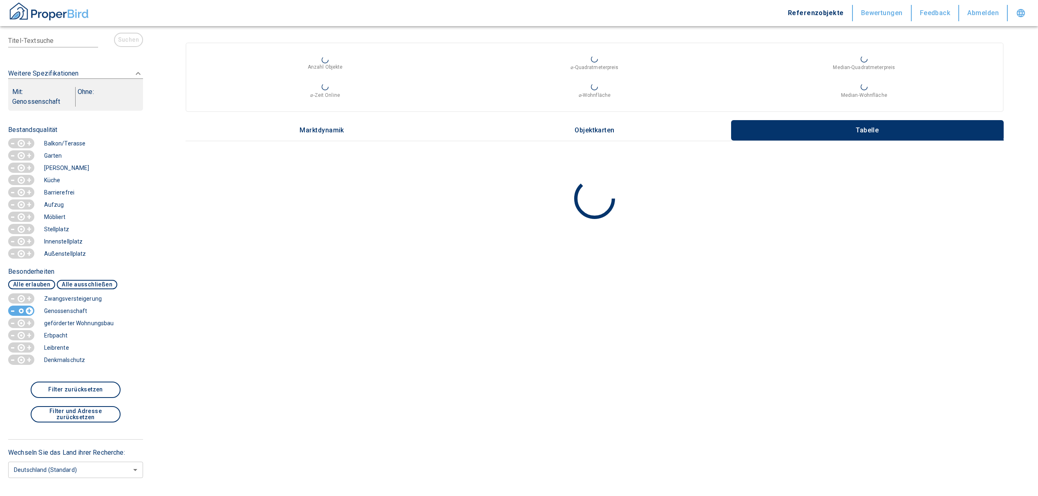
scroll to position [1356, 0]
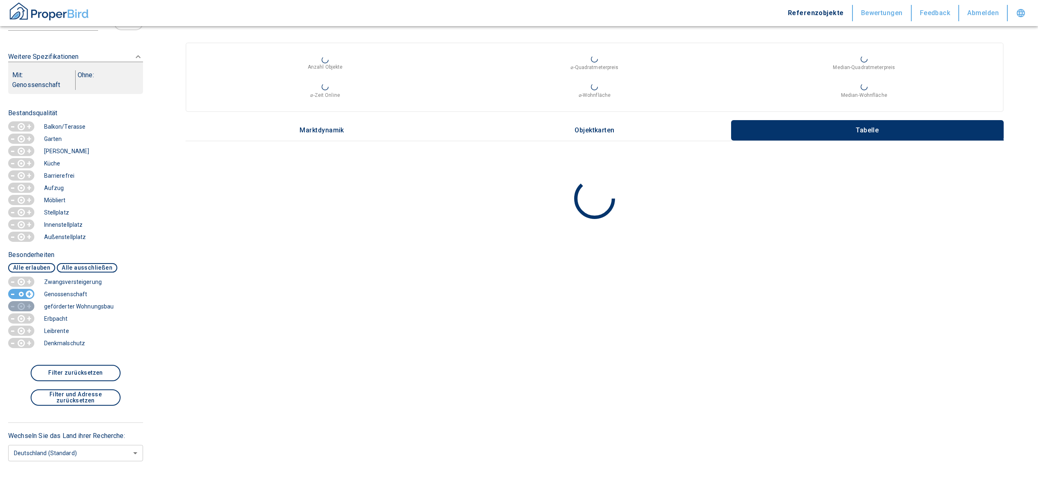
click at [27, 306] on p "+" at bounding box center [29, 306] width 7 height 8
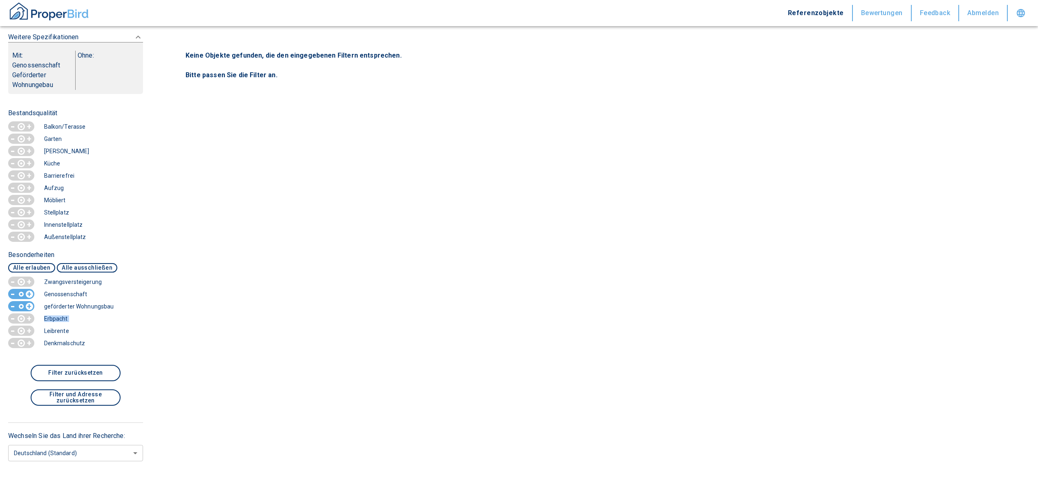
drag, startPoint x: 1, startPoint y: 321, endPoint x: -1, endPoint y: 333, distance: 12.0
click at [0, 333] on html "Referenzobjekte Bewertungen Feedback Abmelden Filtervorlagen Neue Filtereinstel…" at bounding box center [519, 248] width 1038 height 496
